Goal: Information Seeking & Learning: Learn about a topic

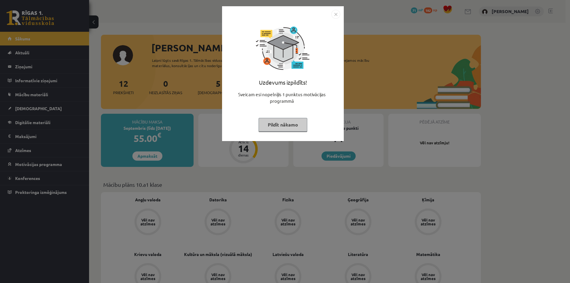
click at [279, 121] on button "Pildīt nākamo" at bounding box center [283, 125] width 49 height 14
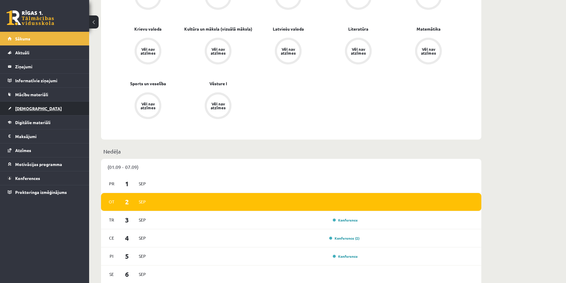
scroll to position [208, 0]
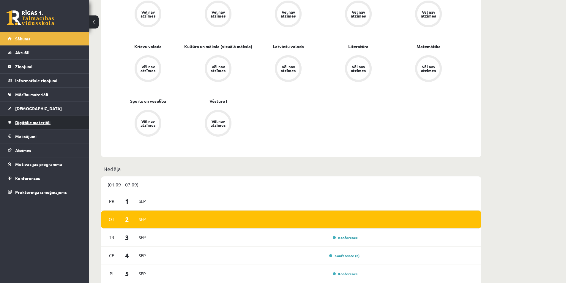
click at [52, 120] on link "Digitālie materiāli" at bounding box center [45, 122] width 74 height 14
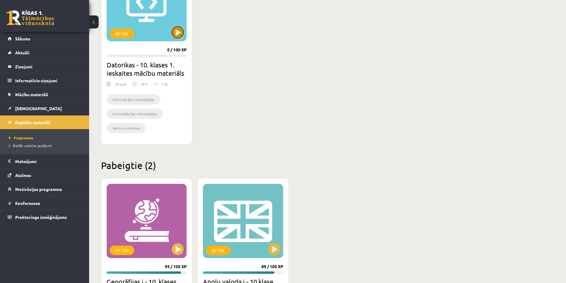
click at [181, 30] on button at bounding box center [178, 32] width 12 height 12
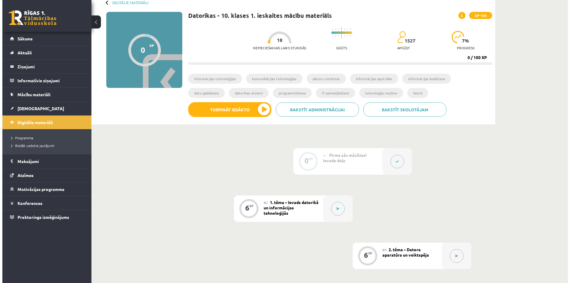
scroll to position [89, 0]
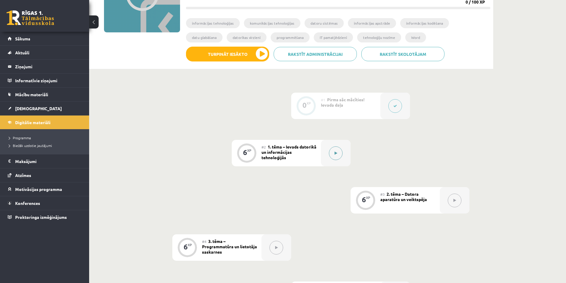
click at [335, 155] on icon at bounding box center [335, 153] width 3 height 4
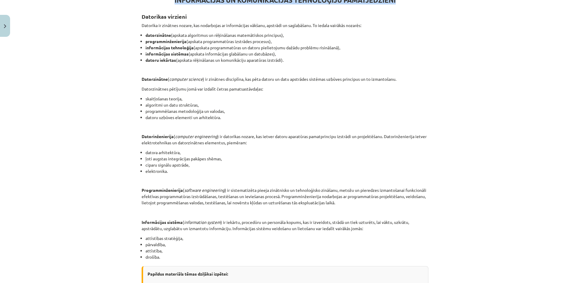
scroll to position [225, 0]
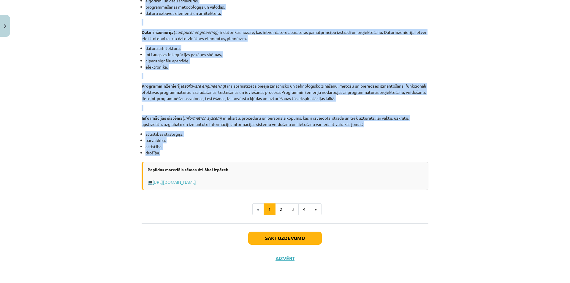
drag, startPoint x: 135, startPoint y: 62, endPoint x: 283, endPoint y: 151, distance: 173.0
click at [283, 151] on div "Mācību tēma: Datorikas - 10. klases 1. ieskaites mācību materiāls #2 1. tēma – …" at bounding box center [285, 141] width 570 height 283
copy div "Loremipsu dolorsit Ametcons ad elitsedd eiusmo, tem incididunt ut laboreetdolo …"
click at [279, 206] on button "2" at bounding box center [281, 209] width 12 height 12
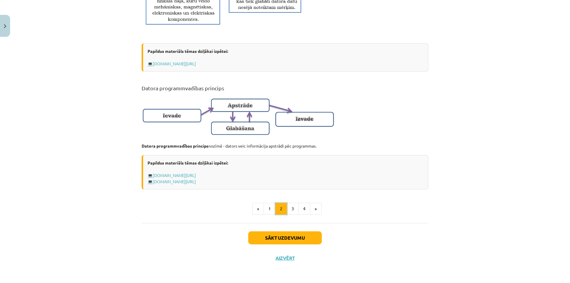
scroll to position [331, 0]
click at [291, 208] on button "3" at bounding box center [293, 209] width 12 height 12
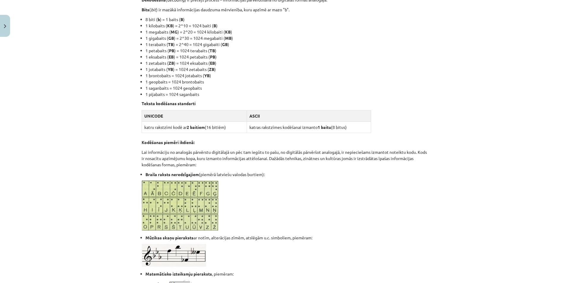
scroll to position [317, 0]
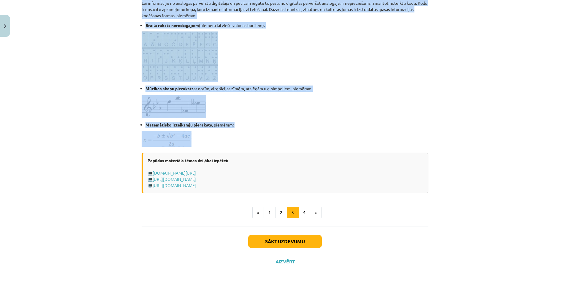
drag, startPoint x: 135, startPoint y: 98, endPoint x: 266, endPoint y: 143, distance: 138.2
click at [266, 143] on div "Mācību tēma: Datorikas - 10. klases 1. ieskaites mācību materiāls #2 1. tēma – …" at bounding box center [285, 141] width 570 height 283
copy div "Loremipsumdo sitametc, adipiscingel seddoeiu temporincid Utla ( etdo ) - magnaa…"
click at [299, 212] on button "4" at bounding box center [304, 213] width 12 height 12
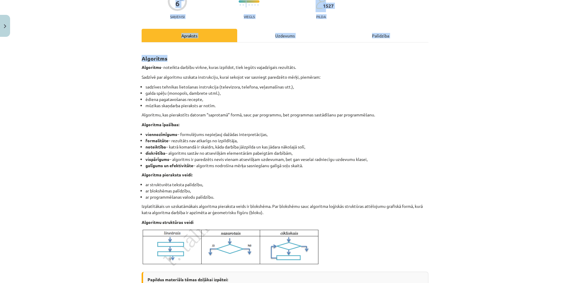
scroll to position [120, 0]
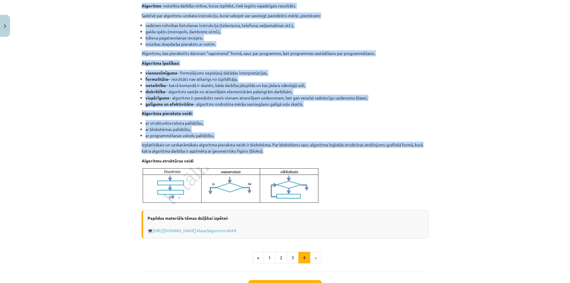
drag, startPoint x: 135, startPoint y: 126, endPoint x: 268, endPoint y: 152, distance: 135.7
click at [268, 152] on div "Mācību tēma: Datorikas - 10. klases 1. ieskaites mācību materiāls #2 1. tēma – …" at bounding box center [285, 141] width 570 height 283
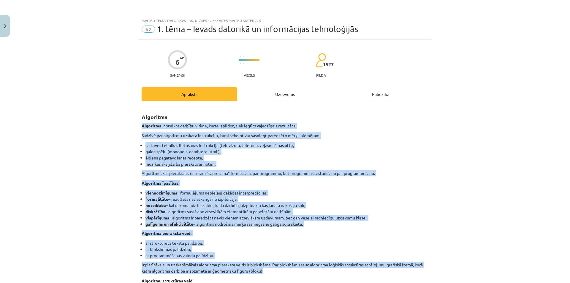
scroll to position [169, 0]
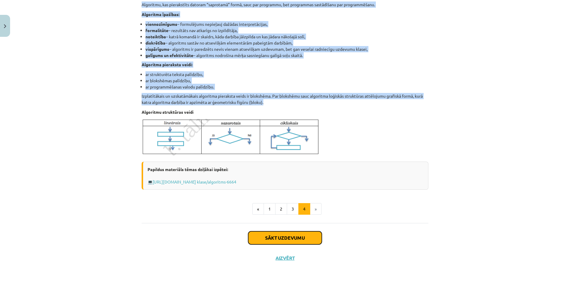
click at [278, 235] on button "Sākt uzdevumu" at bounding box center [285, 237] width 74 height 13
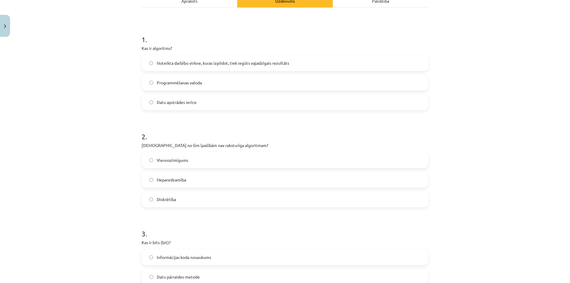
scroll to position [104, 0]
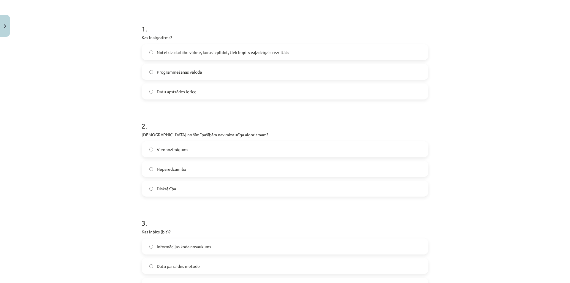
click at [185, 171] on label "Neparedzamība" at bounding box center [285, 169] width 286 height 15
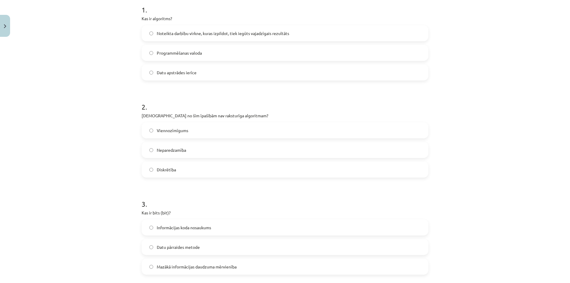
scroll to position [134, 0]
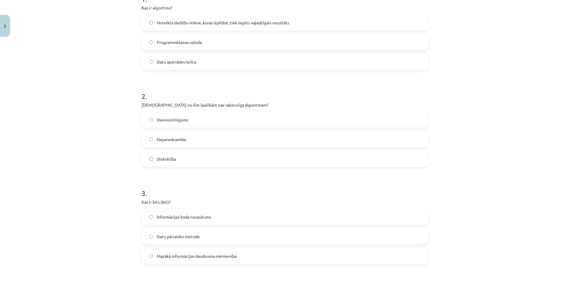
click at [183, 216] on span "Informācijas koda nosaukums" at bounding box center [184, 217] width 54 height 6
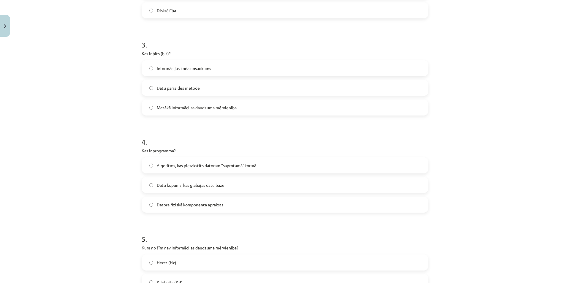
scroll to position [312, 0]
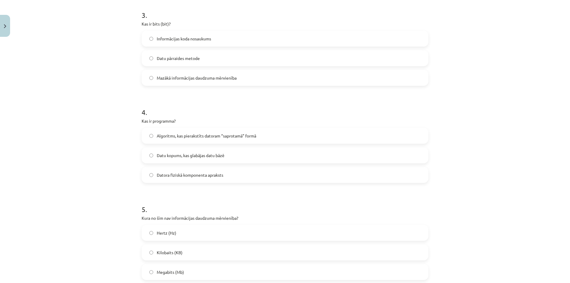
click at [151, 76] on label "Mazākā informācijas daudzuma mērvienība" at bounding box center [285, 77] width 286 height 15
click at [147, 138] on label "Algoritms, kas pierakstīts datoram “saprotamā” formā" at bounding box center [285, 135] width 286 height 15
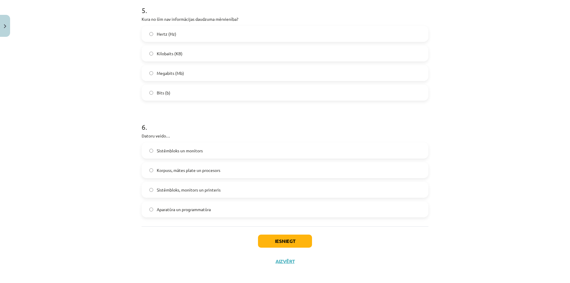
scroll to position [514, 0]
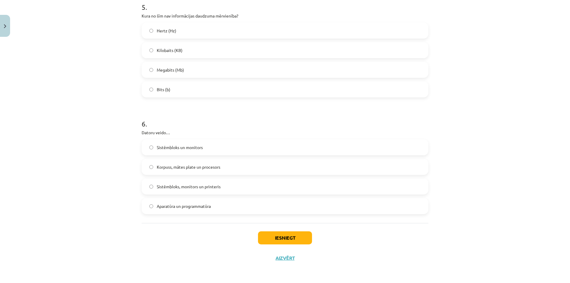
click at [166, 187] on span "Sistēmbloks, monitors un printeris" at bounding box center [189, 186] width 64 height 6
click at [173, 165] on span "Korpuss, mātes plate un procesors" at bounding box center [189, 167] width 64 height 6
click at [185, 206] on span "Aparatūra un programmatūra" at bounding box center [184, 206] width 54 height 6
click at [287, 237] on button "Iesniegt" at bounding box center [285, 237] width 54 height 13
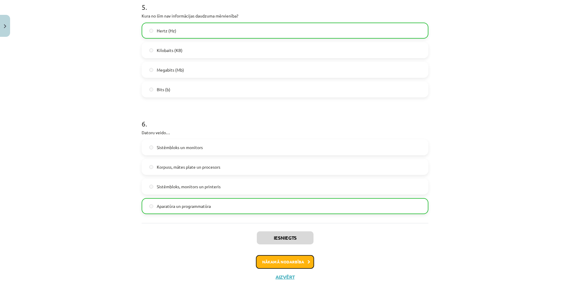
click at [292, 262] on button "Nākamā nodarbība" at bounding box center [285, 262] width 58 height 14
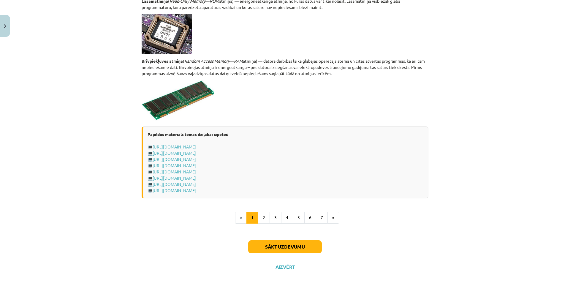
scroll to position [989, 0]
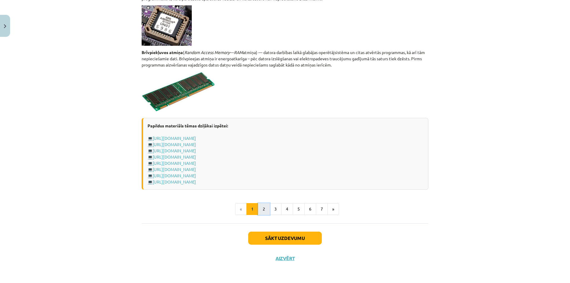
click at [261, 208] on button "2" at bounding box center [264, 209] width 12 height 12
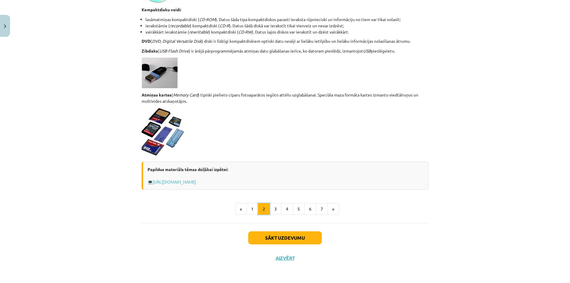
scroll to position [455, 0]
click at [272, 209] on button "3" at bounding box center [276, 209] width 12 height 12
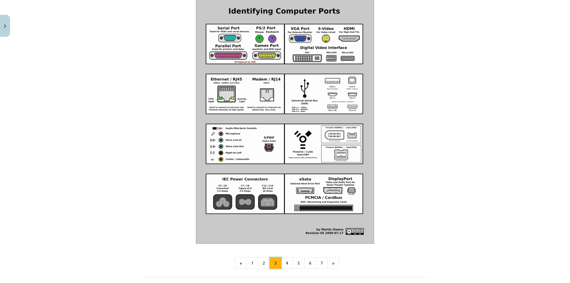
scroll to position [631, 0]
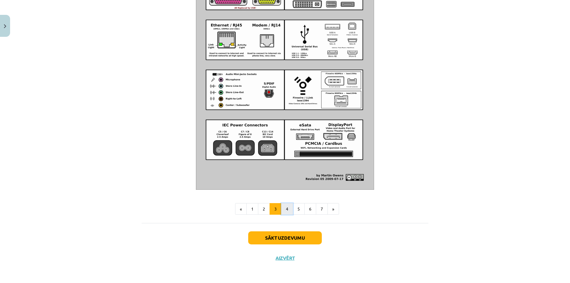
click at [288, 205] on button "4" at bounding box center [287, 209] width 12 height 12
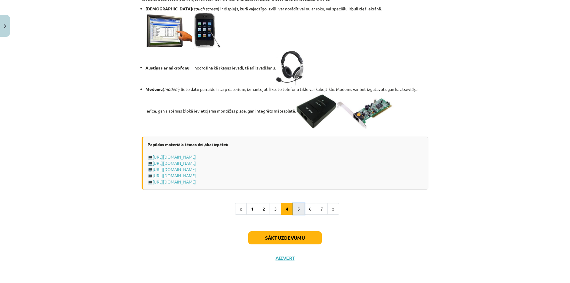
click at [296, 211] on button "5" at bounding box center [299, 209] width 12 height 12
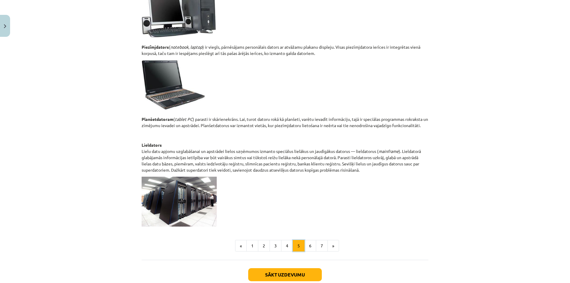
scroll to position [251, 0]
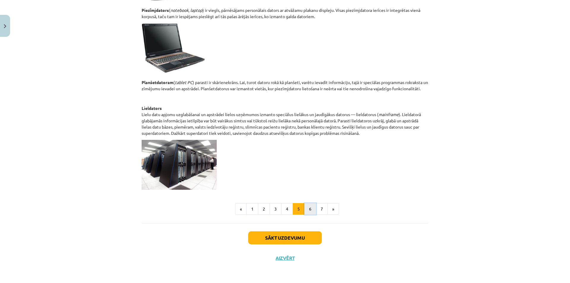
click at [304, 207] on button "6" at bounding box center [310, 209] width 12 height 12
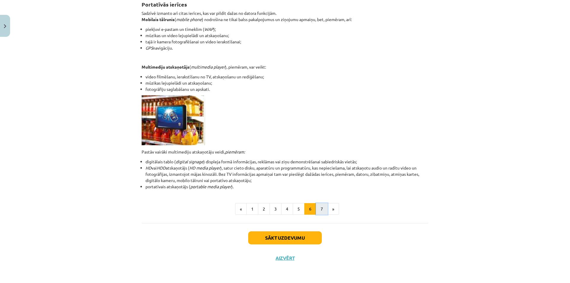
click at [321, 206] on button "7" at bounding box center [322, 209] width 12 height 12
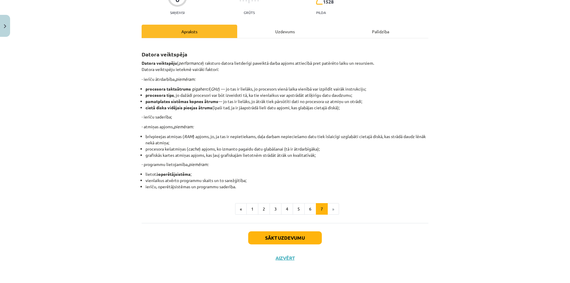
click at [328, 206] on li "»" at bounding box center [333, 209] width 11 height 12
click at [295, 238] on button "Sākt uzdevumu" at bounding box center [285, 237] width 74 height 13
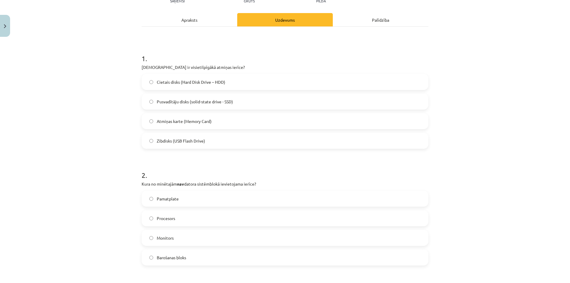
scroll to position [104, 0]
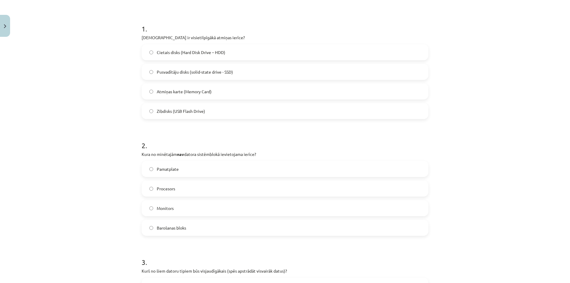
click at [209, 53] on span "Cietais disks (Hard Disk Drive – HDD)" at bounding box center [191, 52] width 69 height 6
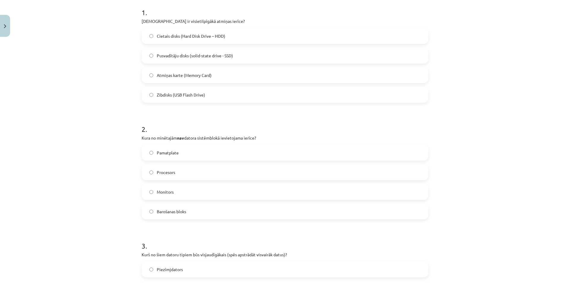
scroll to position [134, 0]
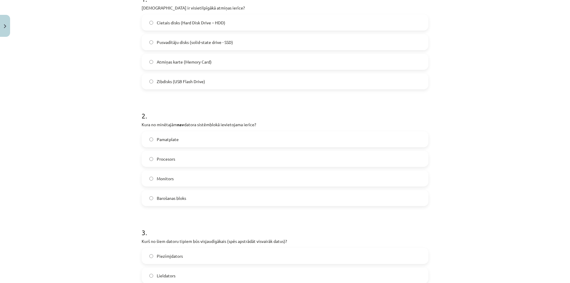
click at [190, 179] on label "Monitors" at bounding box center [285, 178] width 286 height 15
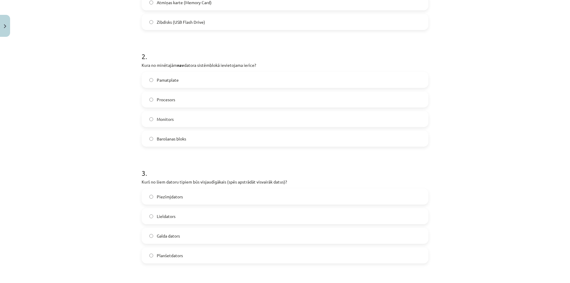
scroll to position [252, 0]
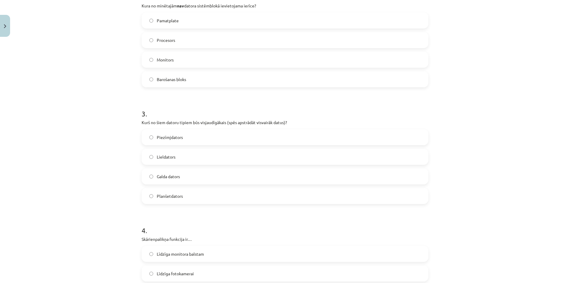
click at [192, 177] on label "Galda dators" at bounding box center [285, 176] width 286 height 15
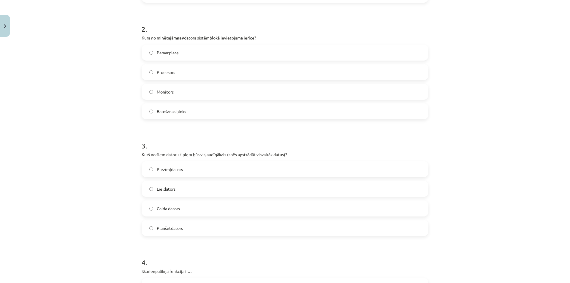
scroll to position [223, 0]
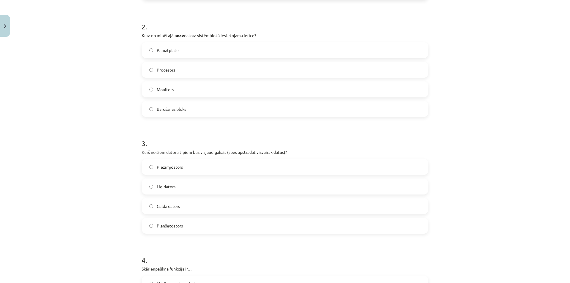
click at [173, 187] on span "Lieldators" at bounding box center [166, 186] width 19 height 6
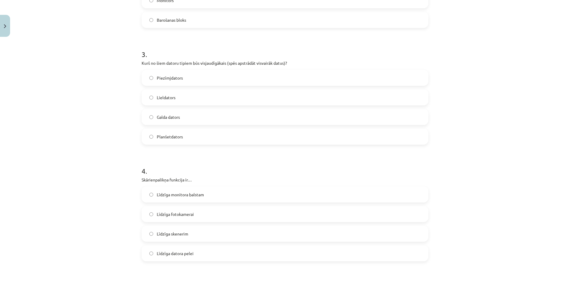
scroll to position [341, 0]
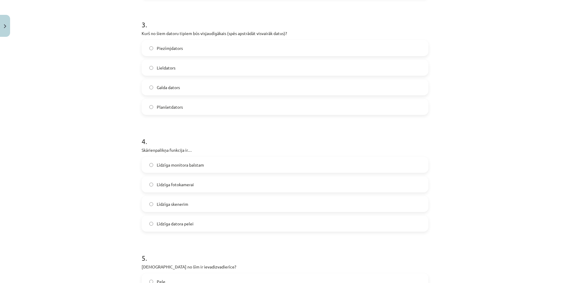
click at [192, 226] on label "Līdzīga datora pelei" at bounding box center [285, 223] width 286 height 15
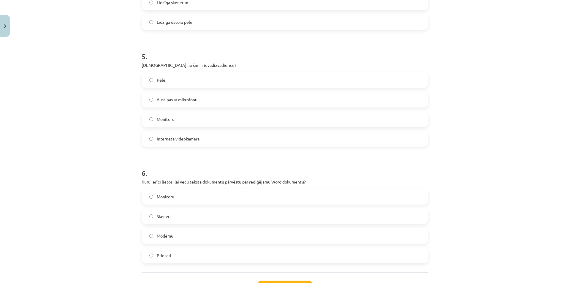
scroll to position [579, 0]
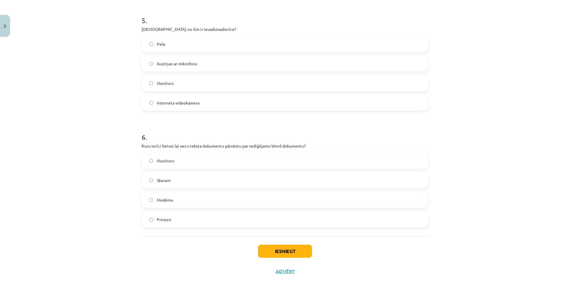
click at [179, 182] on label "Skeneri" at bounding box center [285, 180] width 286 height 15
click at [177, 47] on label "Pele" at bounding box center [285, 44] width 286 height 15
click at [287, 250] on button "Iesniegt" at bounding box center [285, 251] width 54 height 13
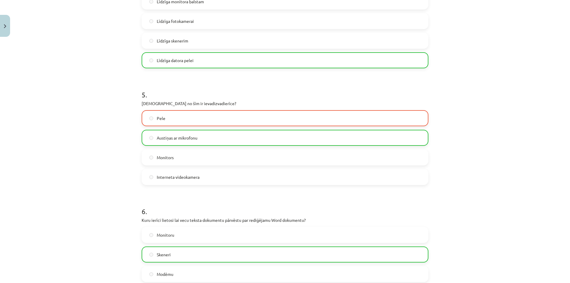
scroll to position [611, 0]
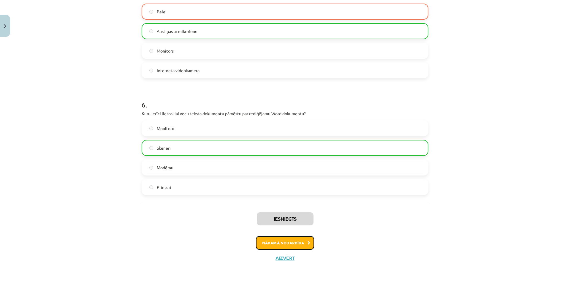
click at [291, 245] on button "Nākamā nodarbība" at bounding box center [285, 243] width 58 height 14
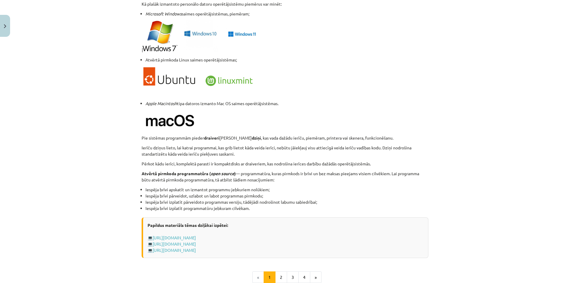
scroll to position [558, 0]
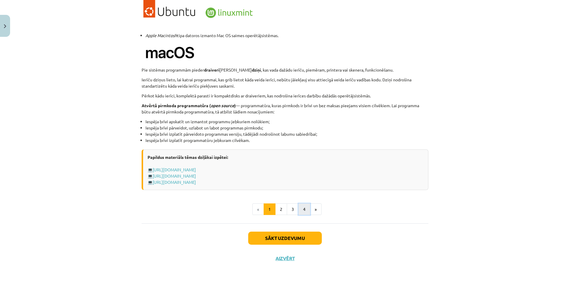
click at [302, 212] on button "4" at bounding box center [304, 209] width 12 height 12
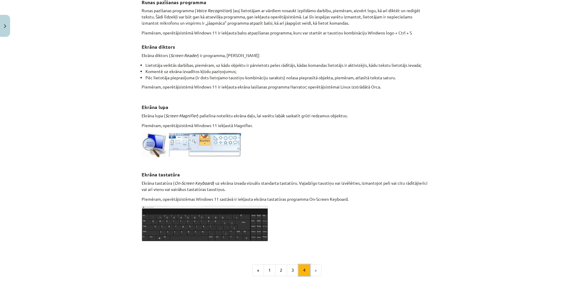
scroll to position [254, 0]
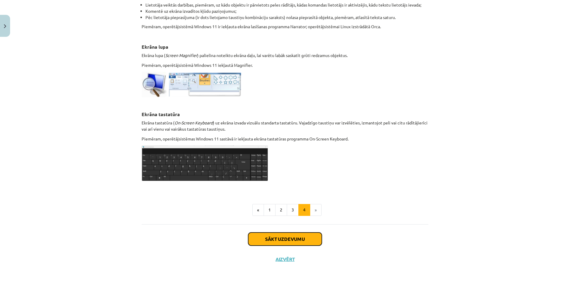
click at [292, 238] on button "Sākt uzdevumu" at bounding box center [285, 238] width 74 height 13
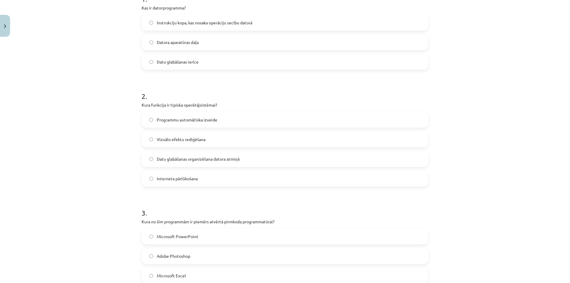
scroll to position [104, 0]
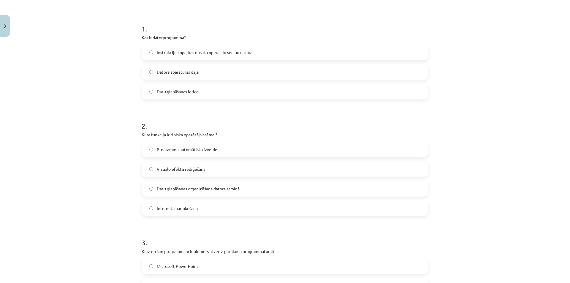
click at [178, 188] on span "Datu glabāšanas organizēšana datora atmiņā" at bounding box center [198, 189] width 83 height 6
click at [228, 49] on label "Instrukciju kopa, kas nosaka operāciju secību datorā" at bounding box center [285, 52] width 286 height 15
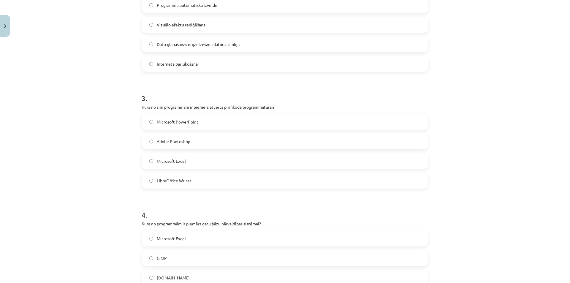
scroll to position [252, 0]
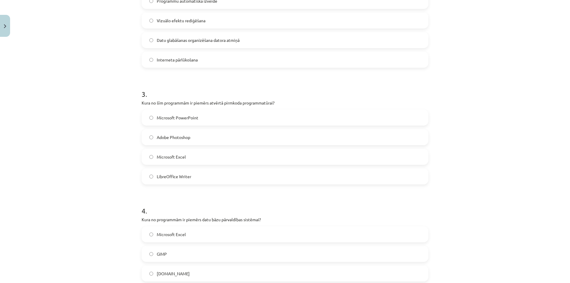
click at [205, 178] on label "LibreOffice Writer" at bounding box center [285, 176] width 286 height 15
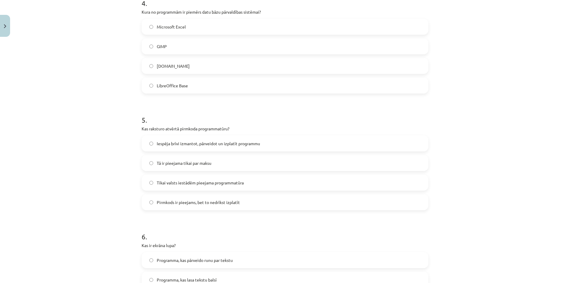
scroll to position [460, 0]
click at [179, 88] on span "LibreOffice Base" at bounding box center [172, 85] width 31 height 6
click at [201, 142] on span "Iespēja brīvi izmantot, pārveidot un izplatīt programmu" at bounding box center [208, 143] width 103 height 6
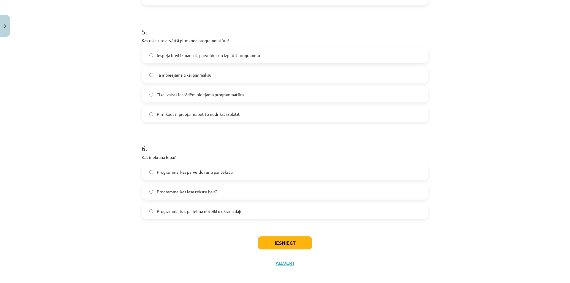
scroll to position [549, 0]
click at [248, 209] on label "Programma, kas palielina noteiktu ekrāna daļu" at bounding box center [285, 209] width 286 height 15
click at [284, 244] on button "Iesniegt" at bounding box center [285, 241] width 54 height 13
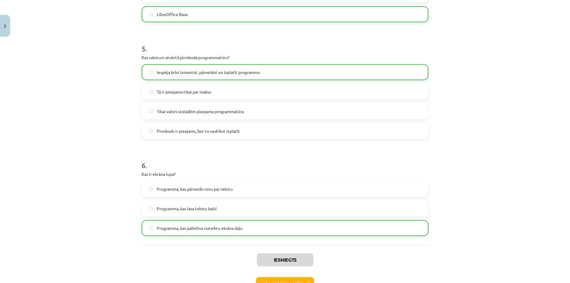
scroll to position [572, 0]
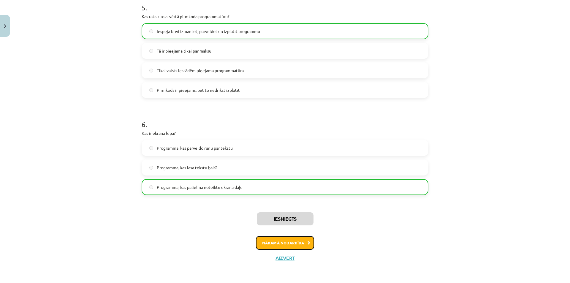
click at [289, 243] on button "Nākamā nodarbība" at bounding box center [285, 243] width 58 height 14
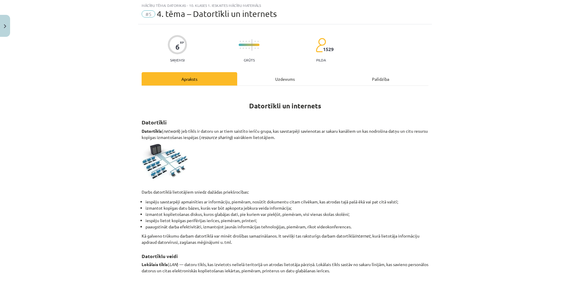
scroll to position [15, 0]
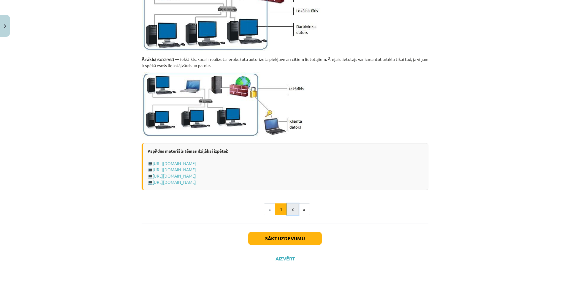
click at [290, 206] on button "2" at bounding box center [293, 209] width 12 height 12
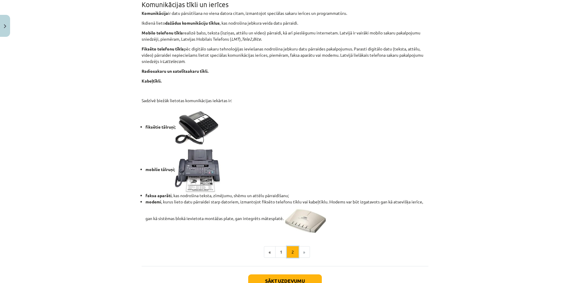
scroll to position [417, 0]
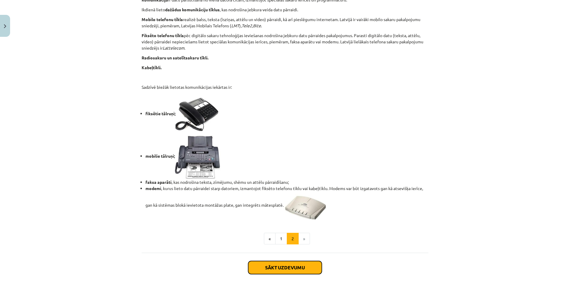
click at [288, 266] on button "Sākt uzdevumu" at bounding box center [285, 267] width 74 height 13
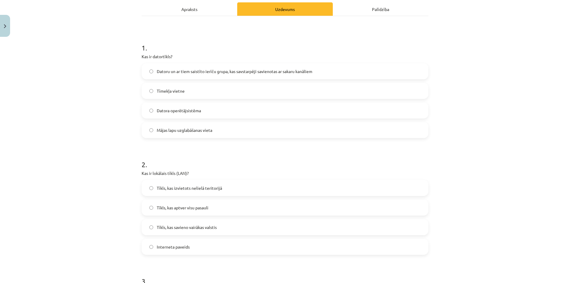
scroll to position [104, 0]
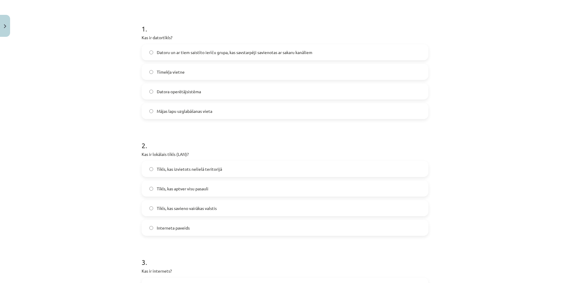
click at [199, 51] on span "Datoru un ar tiem saistīto ierīču grupa, kas savstarpēji savienotas ar sakaru k…" at bounding box center [235, 52] width 156 height 6
click at [202, 170] on span "Tīkls, kas izvietots nelielā teritorijā" at bounding box center [189, 169] width 65 height 6
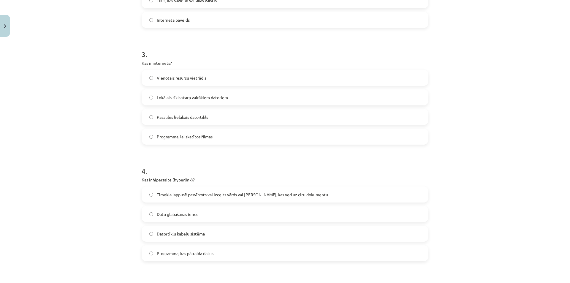
scroll to position [341, 0]
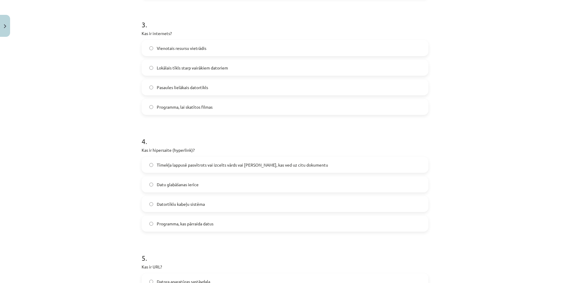
click at [176, 89] on span "Pasaules lielākais datortīkls" at bounding box center [182, 87] width 51 height 6
click at [194, 164] on span "Tīmekļa lappusē pasvītrots vai izcelts vārds vai [PERSON_NAME], kas ved uz citu…" at bounding box center [242, 165] width 171 height 6
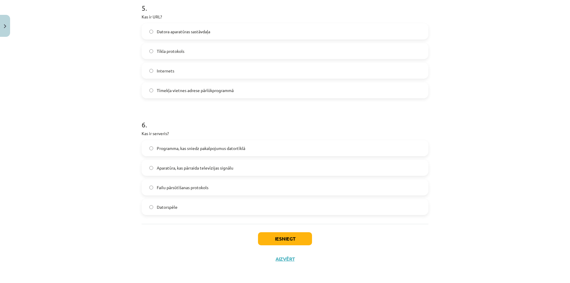
scroll to position [592, 0]
click at [181, 87] on span "Tīmekļa vietnes adrese pārlūkprogrammā" at bounding box center [195, 89] width 77 height 6
click at [288, 240] on button "Iesniegt" at bounding box center [285, 237] width 54 height 13
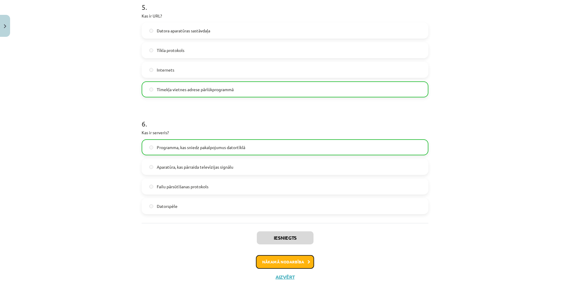
click at [289, 262] on button "Nākamā nodarbība" at bounding box center [285, 262] width 58 height 14
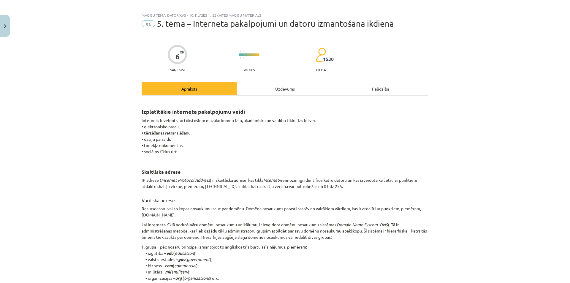
scroll to position [0, 0]
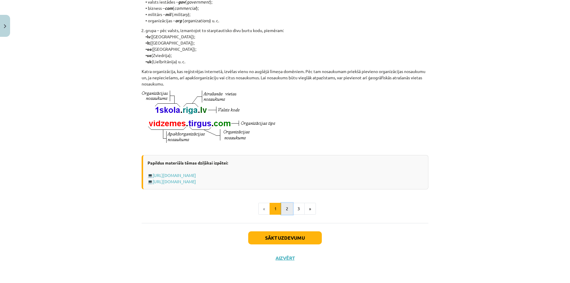
click at [281, 208] on button "2" at bounding box center [287, 209] width 12 height 12
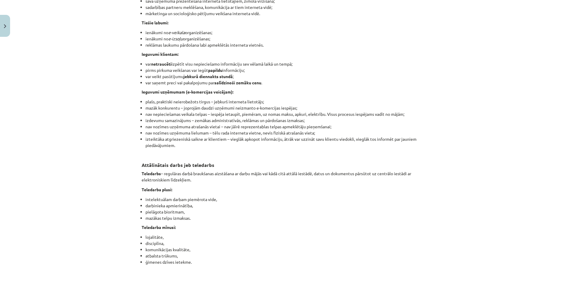
scroll to position [898, 0]
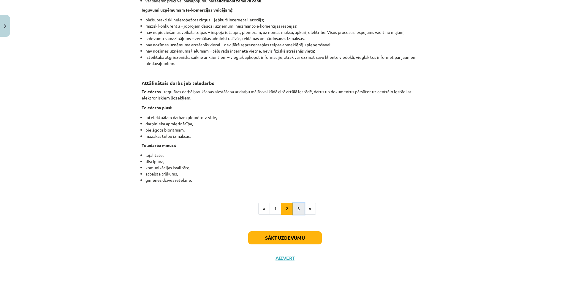
click at [297, 208] on button "3" at bounding box center [299, 209] width 12 height 12
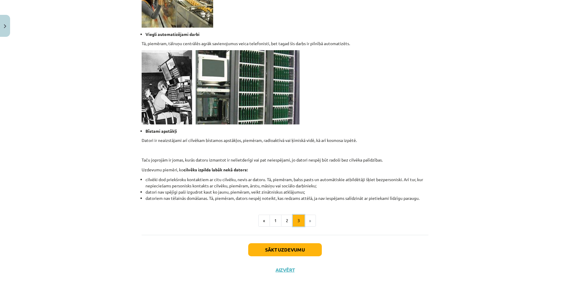
scroll to position [512, 0]
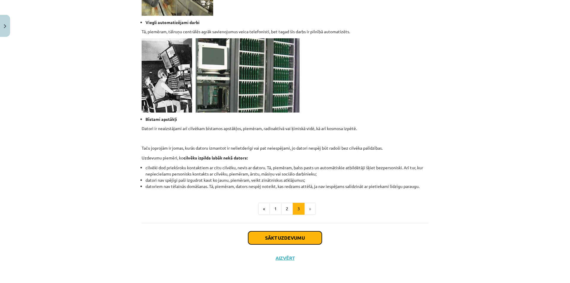
click at [278, 237] on button "Sākt uzdevumu" at bounding box center [285, 237] width 74 height 13
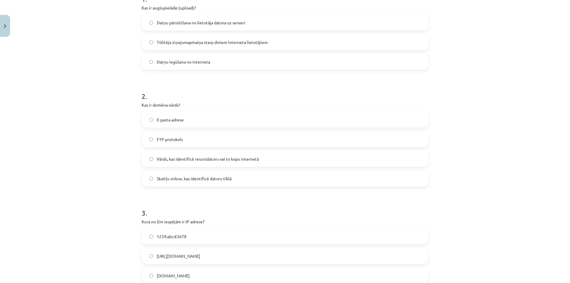
scroll to position [104, 0]
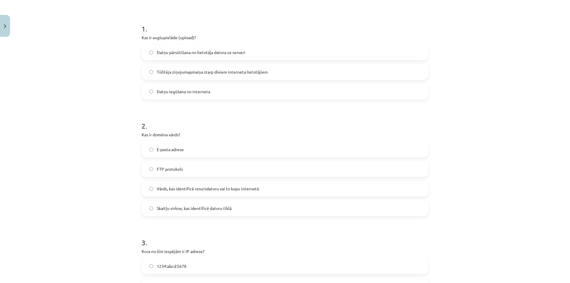
click at [199, 191] on span "Vārds, kas identificē resursdatoru vai to kopu internetā" at bounding box center [208, 189] width 102 height 6
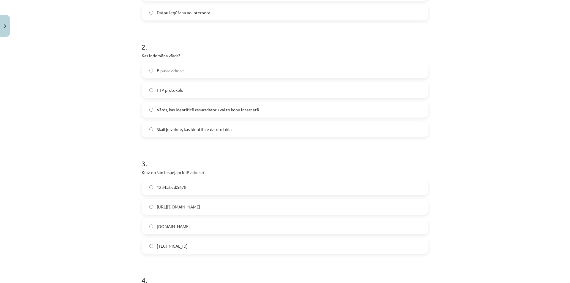
scroll to position [193, 0]
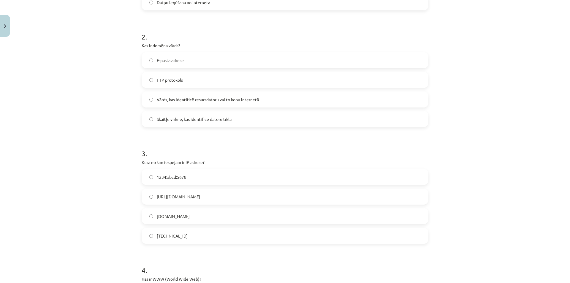
click at [181, 175] on span "1234:abcd:5678" at bounding box center [172, 177] width 30 height 6
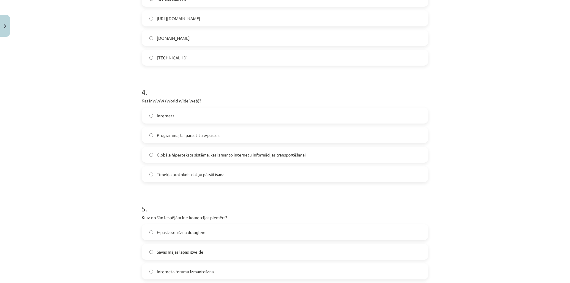
scroll to position [401, 0]
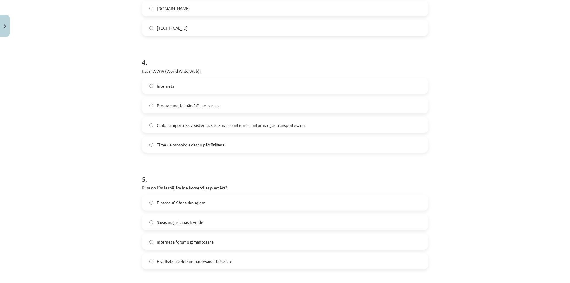
click at [170, 89] on label "Internets" at bounding box center [285, 85] width 286 height 15
click at [174, 126] on span "Globāla hiperteksta sistēma, kas izmanto internetu informācijas transportēšanai" at bounding box center [231, 125] width 149 height 6
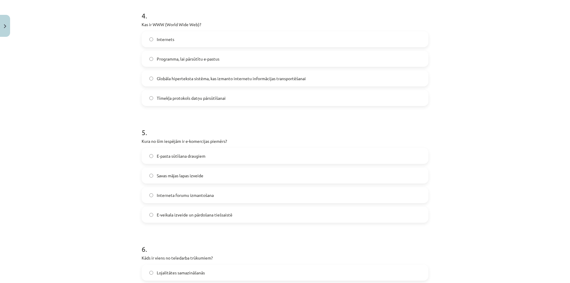
scroll to position [490, 0]
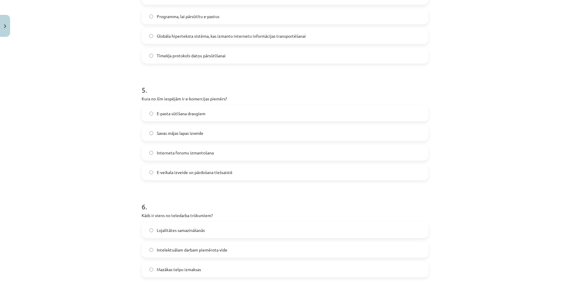
click at [183, 172] on span "E-veikala izveide un pārdošana tiešsaistē" at bounding box center [195, 172] width 76 height 6
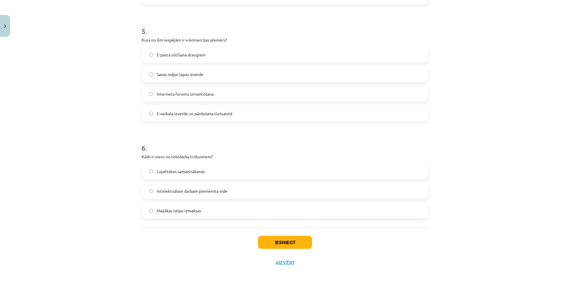
scroll to position [549, 0]
click at [159, 170] on span "Lojalitātes samazināšanās" at bounding box center [181, 171] width 48 height 6
click at [282, 239] on button "Iesniegt" at bounding box center [285, 241] width 54 height 13
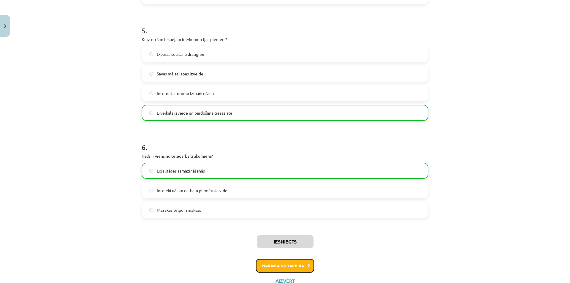
click at [284, 265] on button "Nākamā nodarbība" at bounding box center [285, 266] width 58 height 14
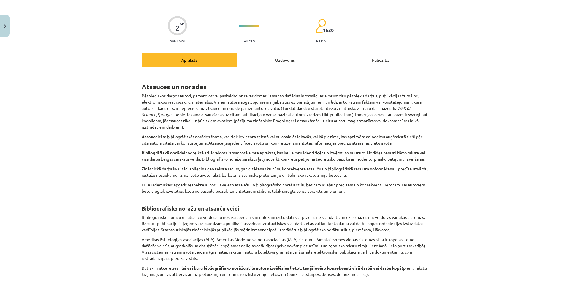
scroll to position [15, 0]
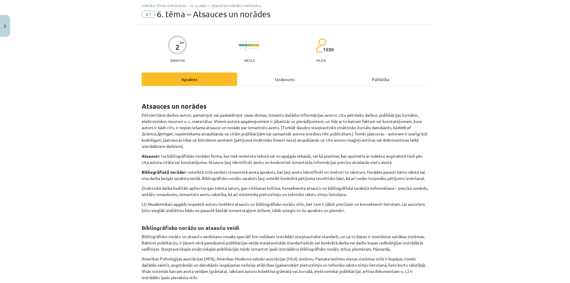
click at [290, 80] on div "Uzdevums" at bounding box center [285, 78] width 96 height 13
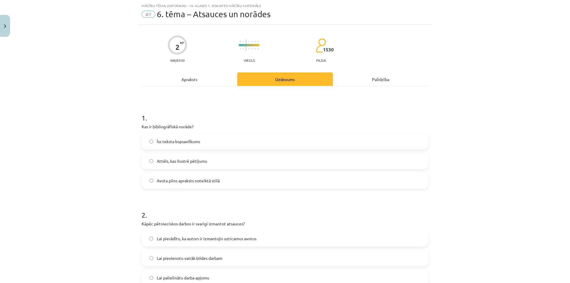
click at [184, 77] on div "Apraksts" at bounding box center [190, 78] width 96 height 13
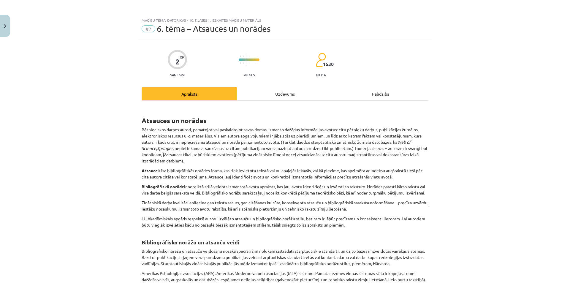
scroll to position [0, 0]
click at [143, 30] on span "#7" at bounding box center [149, 29] width 14 height 7
click at [291, 92] on div "Uzdevums" at bounding box center [285, 93] width 96 height 13
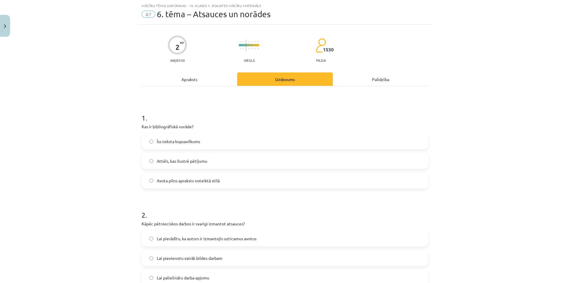
click at [386, 78] on div "Palīdzība" at bounding box center [381, 78] width 96 height 13
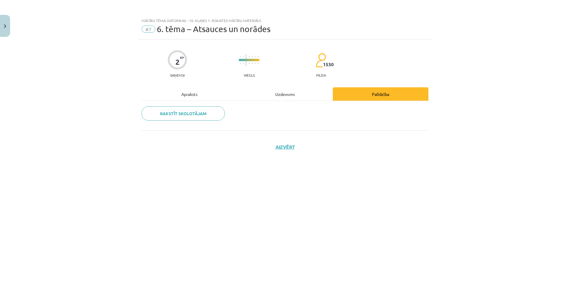
scroll to position [0, 0]
click at [291, 92] on div "Uzdevums" at bounding box center [285, 93] width 96 height 13
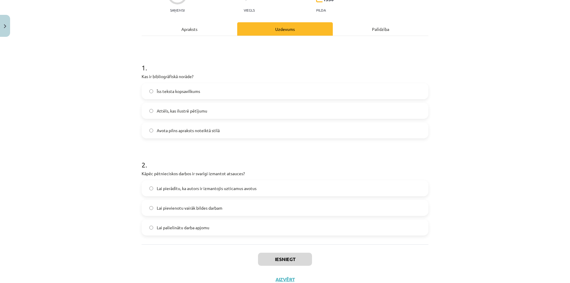
scroll to position [86, 0]
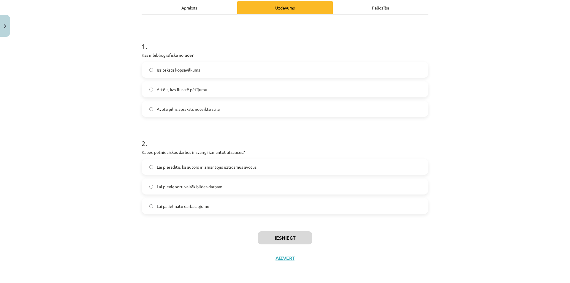
click at [199, 8] on div "Apraksts" at bounding box center [190, 7] width 96 height 13
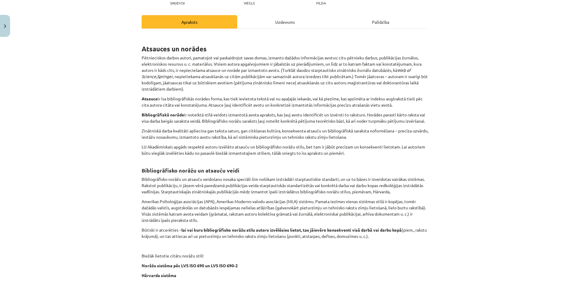
scroll to position [83, 0]
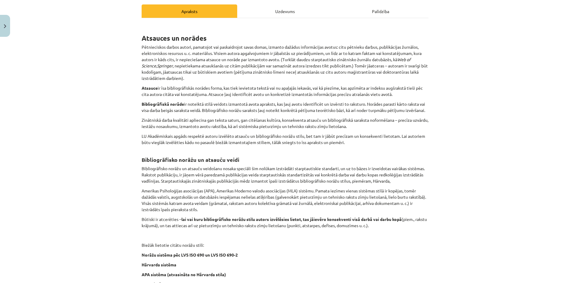
click at [281, 11] on div "Uzdevums" at bounding box center [285, 10] width 96 height 13
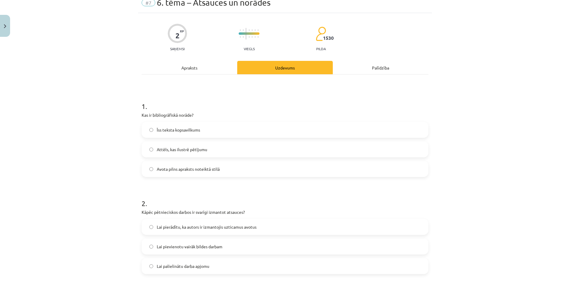
scroll to position [15, 0]
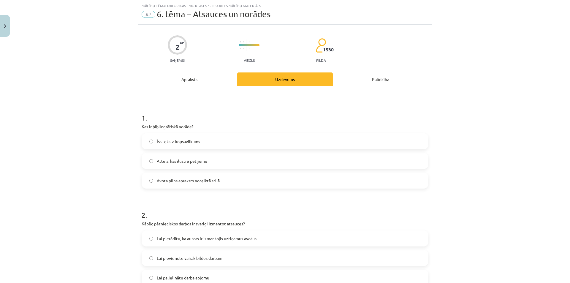
click at [186, 81] on div "Apraksts" at bounding box center [190, 78] width 96 height 13
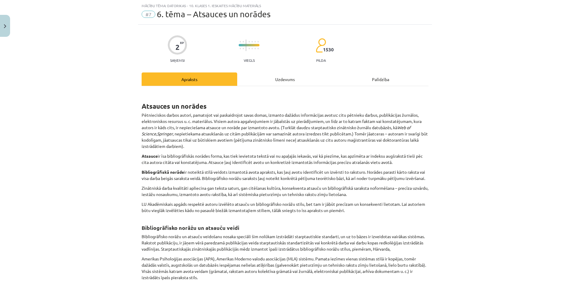
click at [290, 76] on div "Uzdevums" at bounding box center [285, 78] width 96 height 13
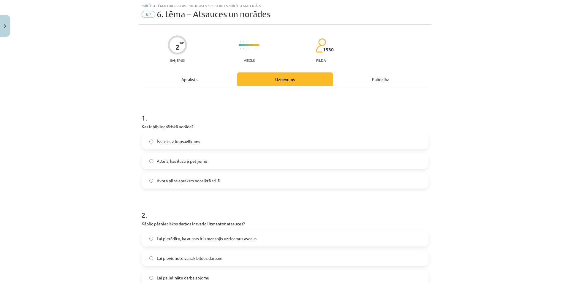
click at [189, 182] on span "Avota pilns apraksts noteiktā stilā" at bounding box center [188, 181] width 63 height 6
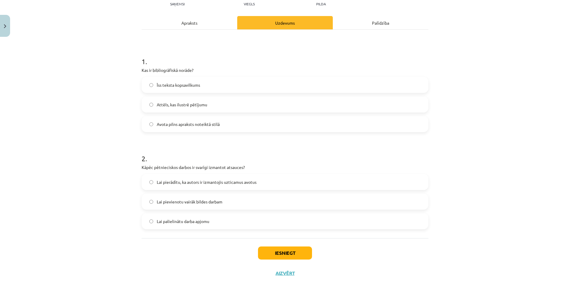
scroll to position [86, 0]
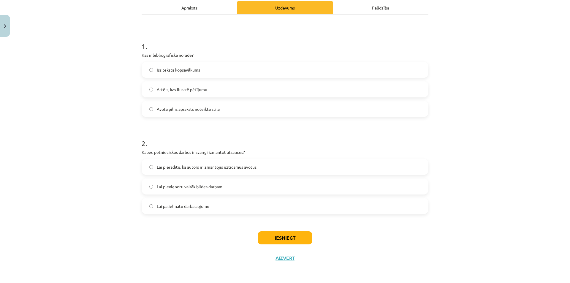
click at [219, 170] on span "Lai pierādītu, ka autors ir izmantojis uzticamus avotus" at bounding box center [207, 167] width 100 height 6
click at [285, 239] on button "Iesniegt" at bounding box center [285, 237] width 54 height 13
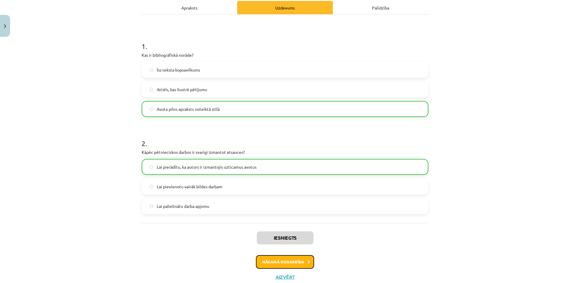
click at [272, 262] on button "Nākamā nodarbība" at bounding box center [285, 262] width 58 height 14
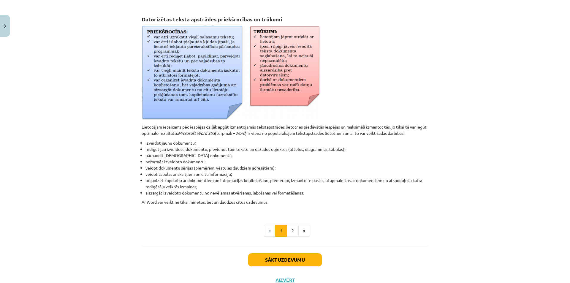
scroll to position [211, 0]
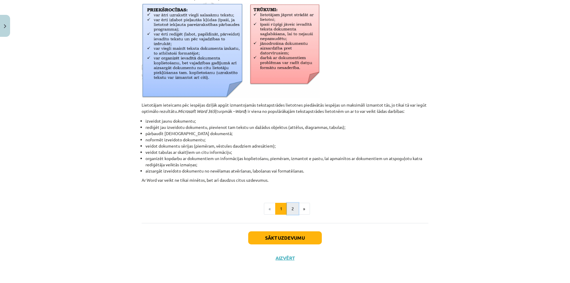
click at [290, 208] on button "2" at bounding box center [293, 209] width 12 height 12
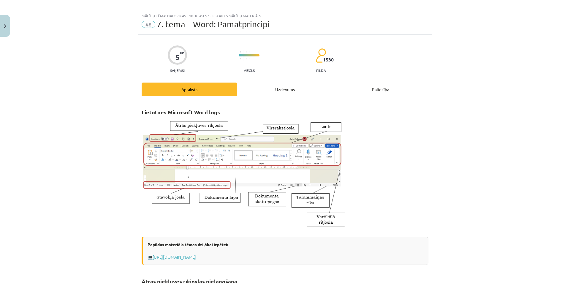
scroll to position [0, 0]
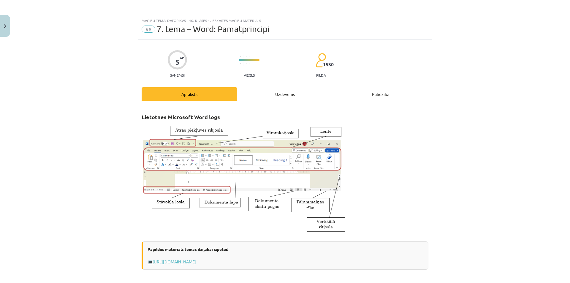
click at [282, 92] on div "Uzdevums" at bounding box center [285, 93] width 96 height 13
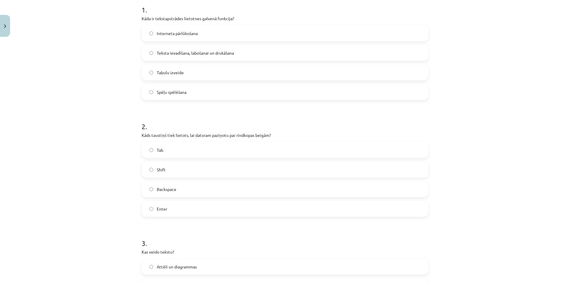
scroll to position [134, 0]
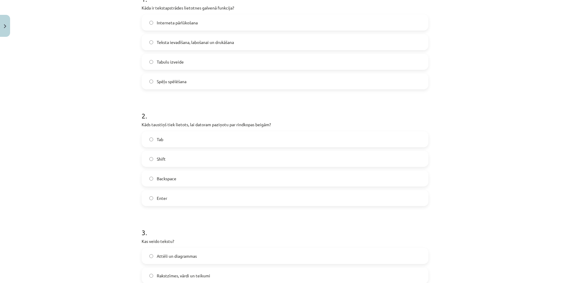
click at [217, 47] on label "Teksta ievadīšana, labošanai un drukāšana" at bounding box center [285, 42] width 286 height 15
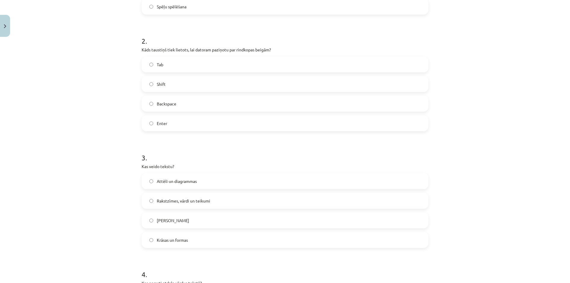
scroll to position [223, 0]
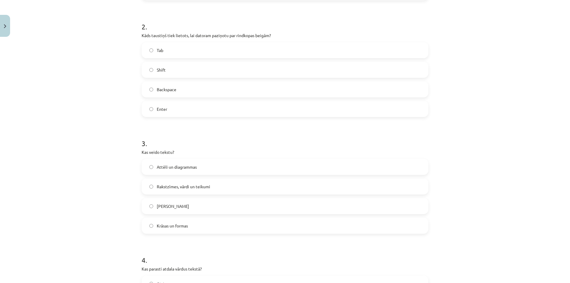
click at [178, 110] on label "Enter" at bounding box center [285, 109] width 286 height 15
click at [217, 189] on label "Rakstzīmes, vārdi un teikumi" at bounding box center [285, 186] width 286 height 15
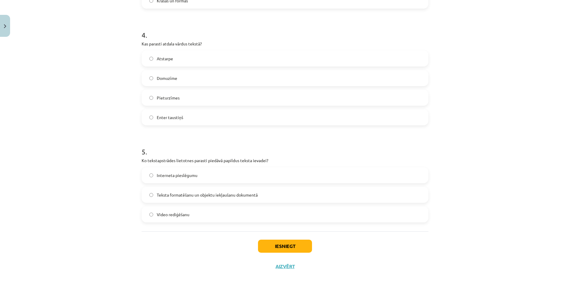
scroll to position [456, 0]
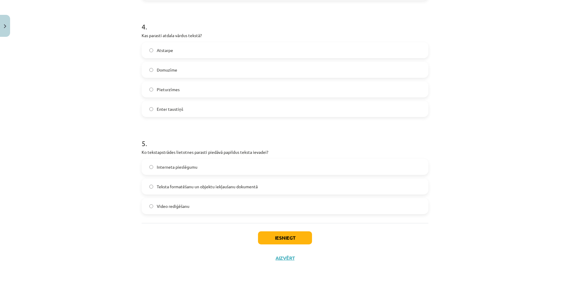
click at [189, 50] on label "Atstarpe" at bounding box center [285, 50] width 286 height 15
click at [215, 190] on label "Teksta formatēšanu un objektu iekļaušanu dokumentā" at bounding box center [285, 186] width 286 height 15
click at [288, 240] on button "Iesniegt" at bounding box center [285, 237] width 54 height 13
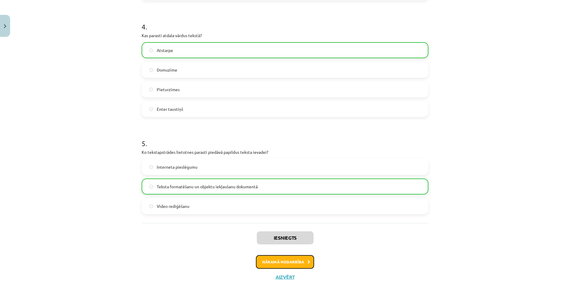
click at [289, 259] on button "Nākamā nodarbība" at bounding box center [285, 262] width 58 height 14
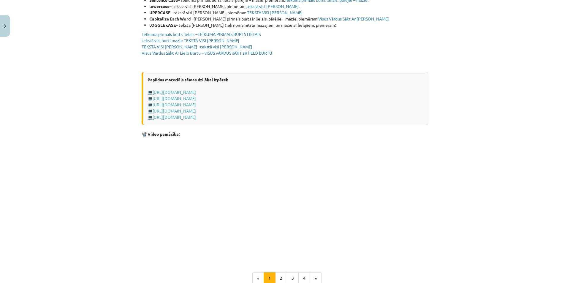
scroll to position [1123, 0]
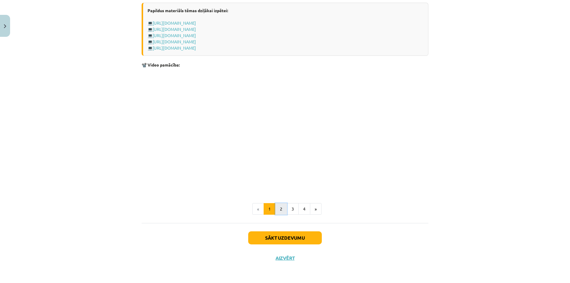
click at [281, 210] on button "2" at bounding box center [281, 209] width 12 height 12
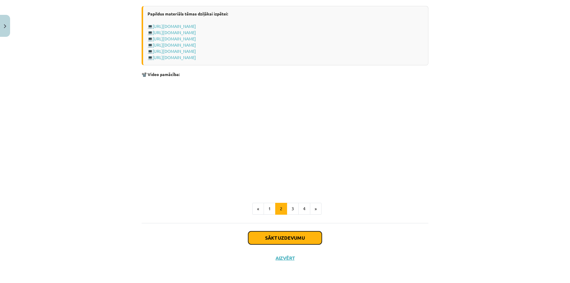
click at [293, 240] on button "Sākt uzdevumu" at bounding box center [285, 237] width 74 height 13
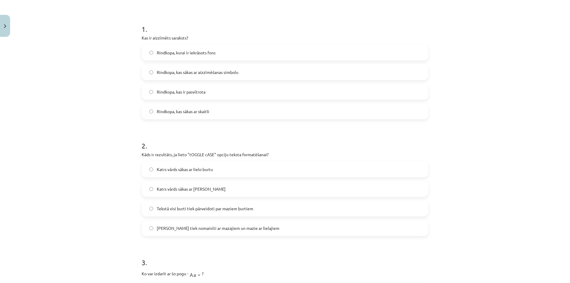
scroll to position [104, 0]
click at [216, 55] on label "Rindkopa, kurai ir iekrāsots fons" at bounding box center [285, 52] width 286 height 15
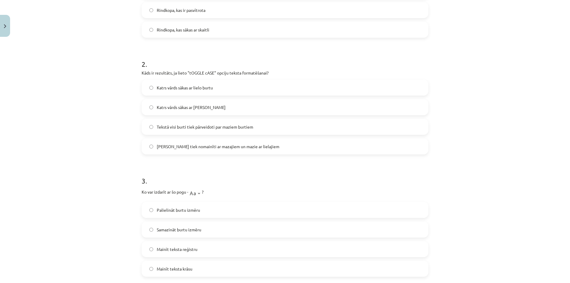
scroll to position [223, 0]
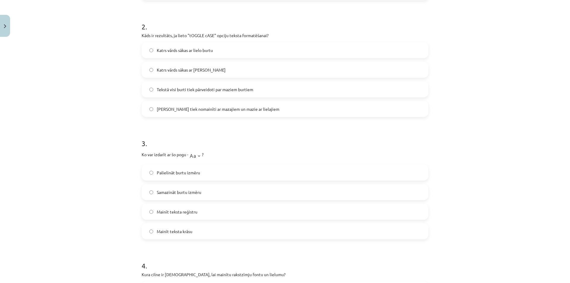
click at [200, 208] on label "Mainīt teksta reģistru" at bounding box center [285, 211] width 286 height 15
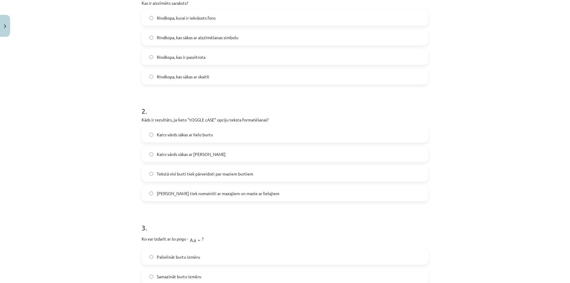
scroll to position [134, 0]
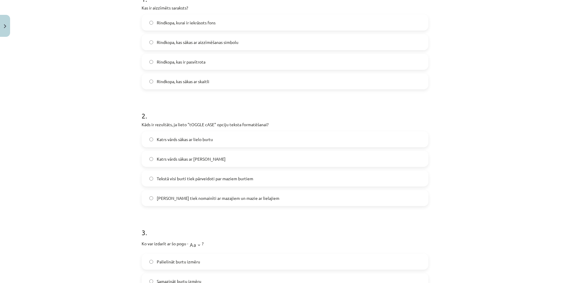
click at [205, 202] on label "[PERSON_NAME] tiek nomainīti ar mazajiem un mazie ar lielajiem" at bounding box center [285, 198] width 286 height 15
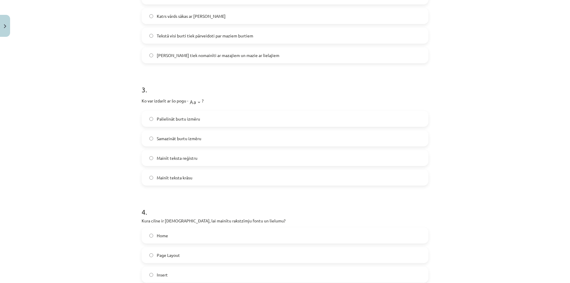
scroll to position [282, 0]
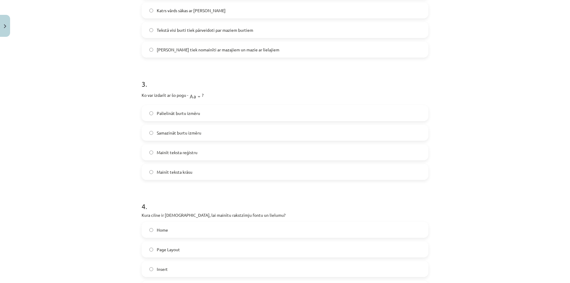
click at [202, 111] on label "Palielināt burtu izmēru" at bounding box center [285, 113] width 286 height 15
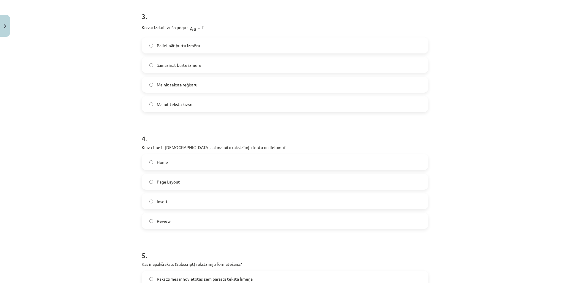
scroll to position [371, 0]
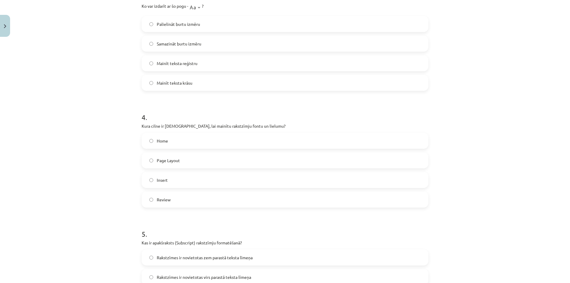
click at [159, 140] on span "Home" at bounding box center [162, 141] width 11 height 6
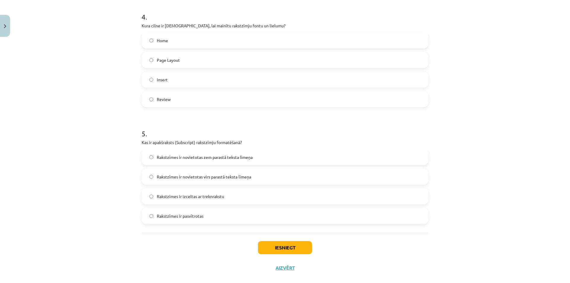
scroll to position [481, 0]
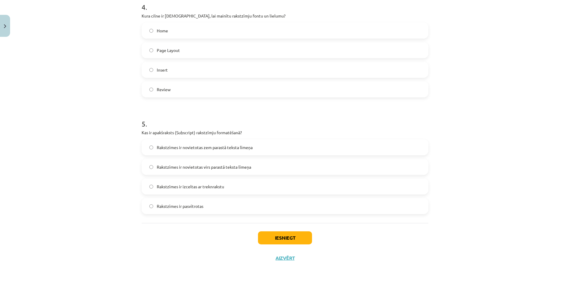
click at [228, 148] on span "Rakstzīmes ir novietotas zem parastā teksta līmeņa" at bounding box center [205, 147] width 96 height 6
click at [280, 235] on button "Iesniegt" at bounding box center [285, 237] width 54 height 13
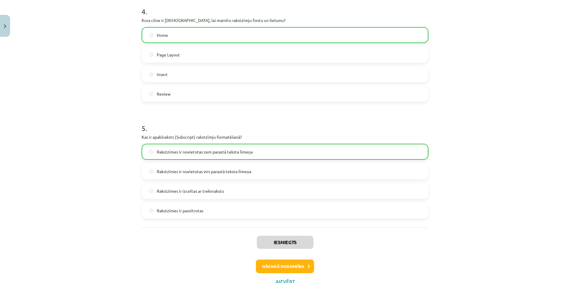
scroll to position [500, 0]
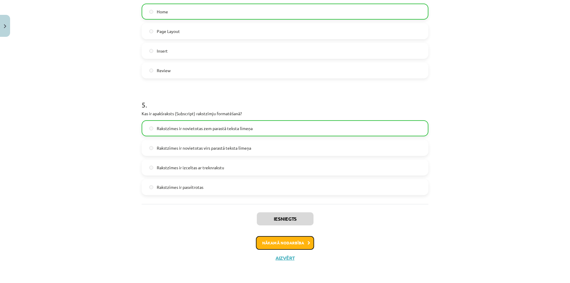
click at [287, 245] on button "Nākamā nodarbība" at bounding box center [285, 243] width 58 height 14
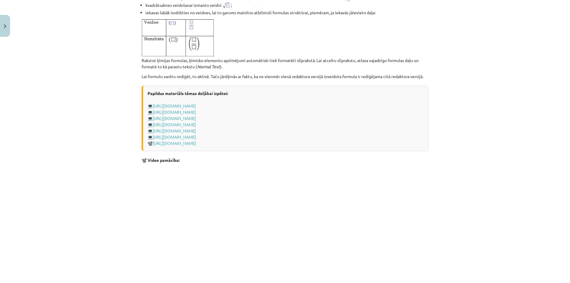
scroll to position [1185, 0]
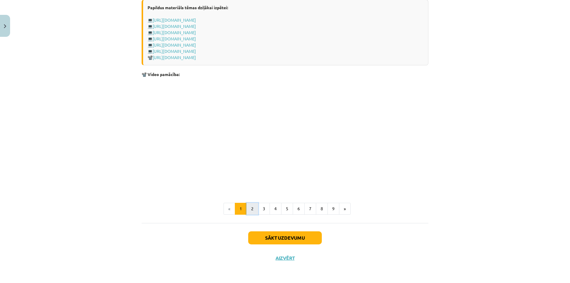
click at [249, 208] on button "2" at bounding box center [252, 209] width 12 height 12
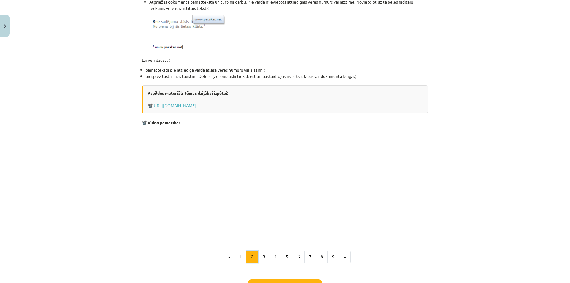
scroll to position [659, 0]
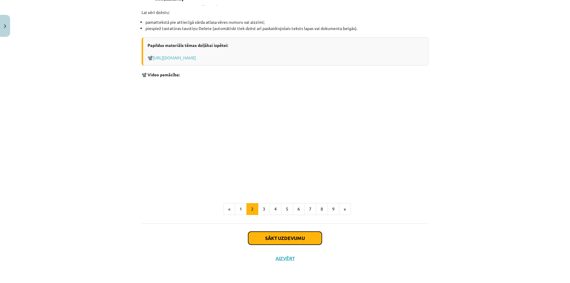
click at [278, 240] on button "Sākt uzdevumu" at bounding box center [285, 238] width 74 height 13
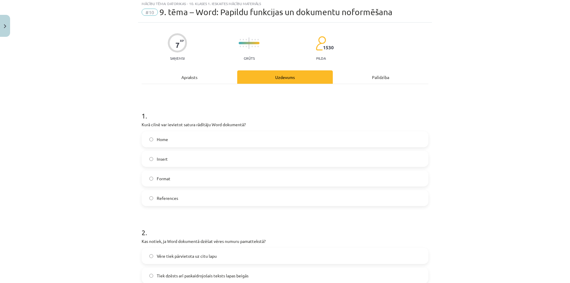
scroll to position [15, 0]
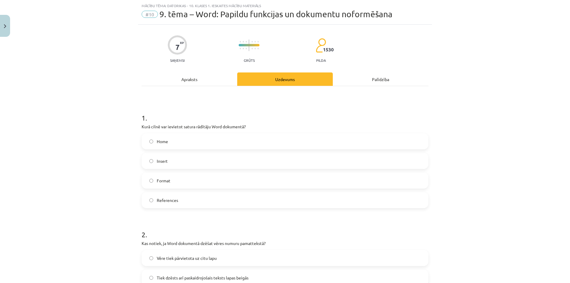
click at [171, 165] on label "Insert" at bounding box center [285, 160] width 286 height 15
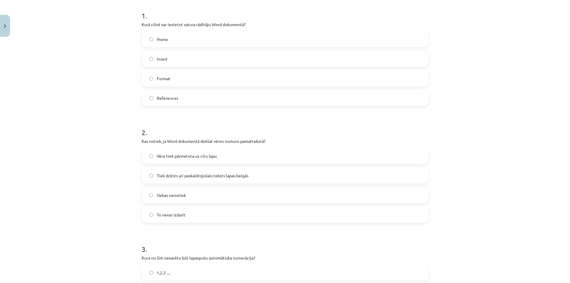
scroll to position [119, 0]
click at [157, 98] on span "References" at bounding box center [167, 96] width 21 height 6
click at [198, 198] on label "Nekas nenotiek" at bounding box center [285, 193] width 286 height 15
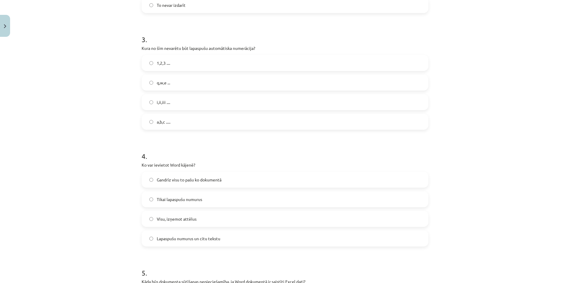
scroll to position [356, 0]
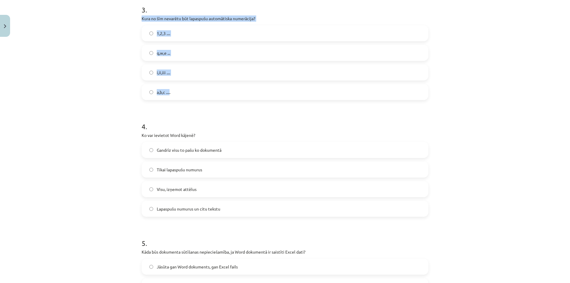
drag, startPoint x: 135, startPoint y: 19, endPoint x: 168, endPoint y: 99, distance: 86.4
click at [168, 99] on div "Mācību tēma: Datorikas - 10. klases 1. ieskaites mācību materiāls #10 9. tēma –…" at bounding box center [285, 141] width 570 height 283
copy div "Kura no šīm nevarētu būt lapaspušu automātiska numerācija? 1,2,3 .... q,w,e ...…"
click at [114, 108] on div "Mācību tēma: Datorikas - 10. klases 1. ieskaites mācību materiāls #10 9. tēma –…" at bounding box center [285, 141] width 570 height 283
click at [163, 52] on span "q,w,e ..." at bounding box center [163, 53] width 13 height 6
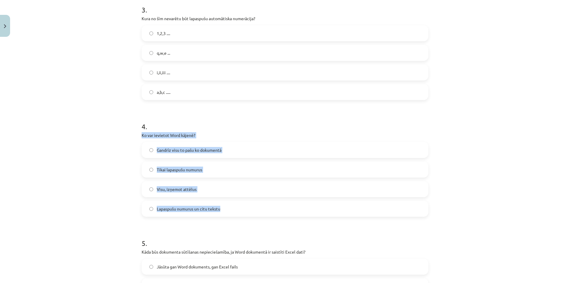
drag, startPoint x: 130, startPoint y: 137, endPoint x: 222, endPoint y: 213, distance: 120.2
click at [222, 213] on div "Mācību tēma: Datorikas - 10. klases 1. ieskaites mācību materiāls #10 9. tēma –…" at bounding box center [285, 141] width 570 height 283
copy div "Ko var ievietot Word kājenē? Gandrīz visu to pašu ko dokumentā Tikai lapaspušu …"
click at [86, 213] on div "Mācību tēma: Datorikas - 10. klases 1. ieskaites mācību materiāls #10 9. tēma –…" at bounding box center [285, 141] width 570 height 283
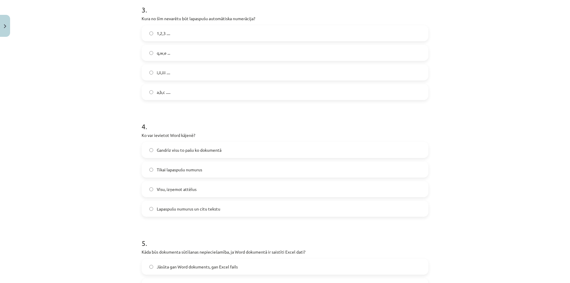
click at [169, 208] on span "Lapaspušu numurus un citu tekstu" at bounding box center [189, 209] width 64 height 6
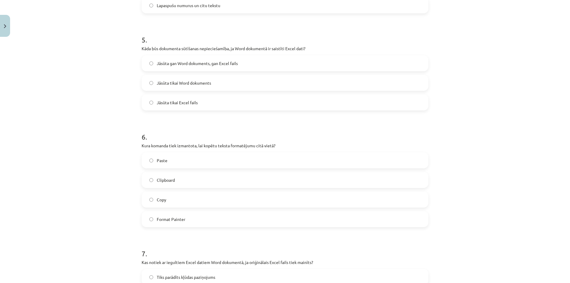
scroll to position [564, 0]
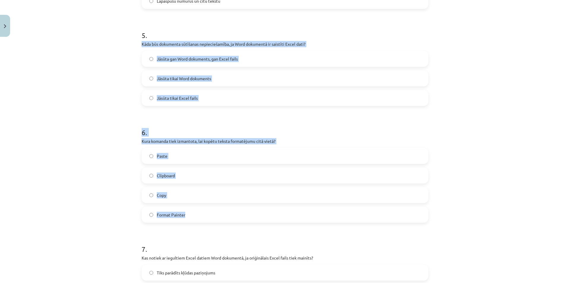
drag, startPoint x: 138, startPoint y: 41, endPoint x: 190, endPoint y: 219, distance: 185.3
copy form "Kāda būs dokumenta sūtīšanas nepieciešamība, ja Word dokumentā ir saistīti Exce…"
click at [59, 159] on div "Mācību tēma: Datorikas - 10. klases 1. ieskaites mācību materiāls #10 9. tēma –…" at bounding box center [285, 141] width 570 height 283
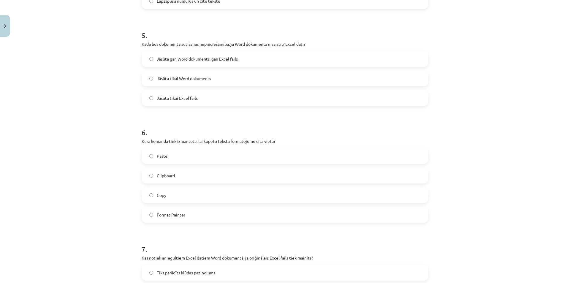
click at [185, 62] on label "Jāsūta gan Word dokuments, gan Excel fails" at bounding box center [285, 58] width 286 height 15
click at [170, 218] on span "Format Painter" at bounding box center [171, 215] width 29 height 6
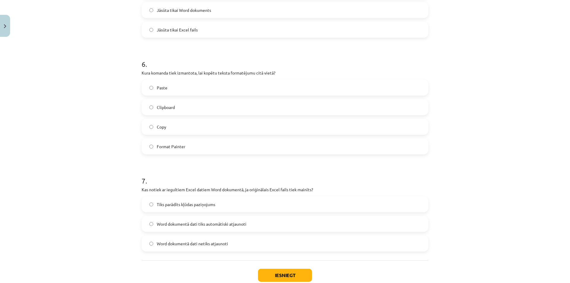
scroll to position [653, 0]
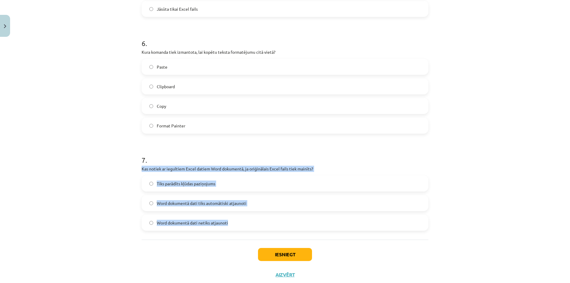
drag, startPoint x: 137, startPoint y: 166, endPoint x: 234, endPoint y: 232, distance: 117.6
copy div "Kas notiek ar iegultiem Excel datiem Word dokumentā, ja oriģinālais Excel fails…"
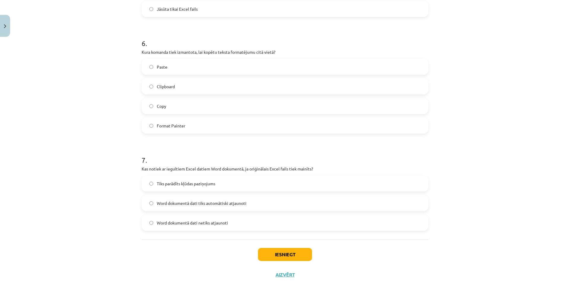
click at [63, 153] on div "Mācību tēma: Datorikas - 10. klases 1. ieskaites mācību materiāls #10 9. tēma –…" at bounding box center [285, 141] width 570 height 283
click at [189, 225] on span "Word dokumentā dati netiks atjaunoti" at bounding box center [192, 223] width 71 height 6
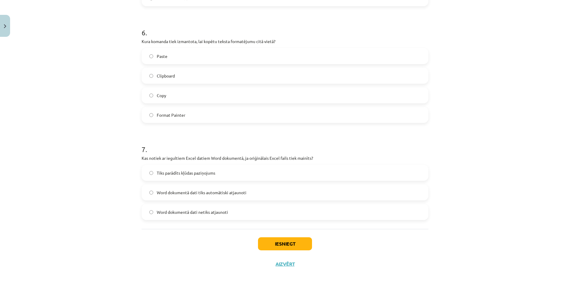
scroll to position [670, 0]
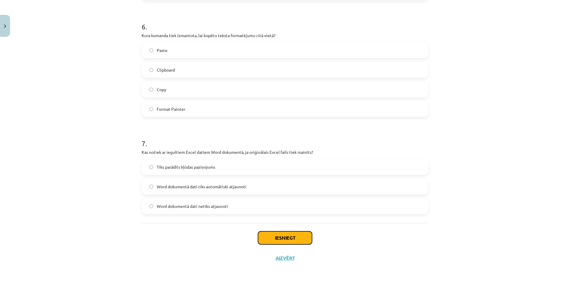
click at [287, 243] on button "Iesniegt" at bounding box center [285, 237] width 54 height 13
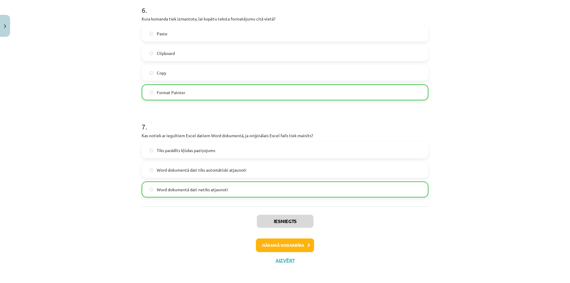
scroll to position [689, 0]
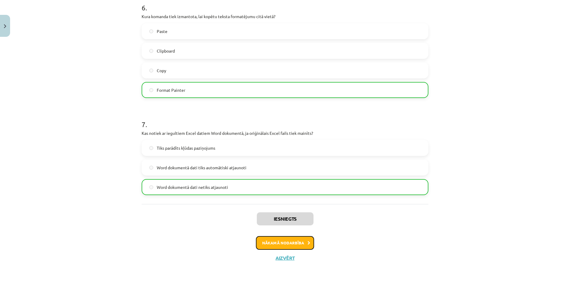
click at [261, 242] on button "Nākamā nodarbība" at bounding box center [285, 243] width 58 height 14
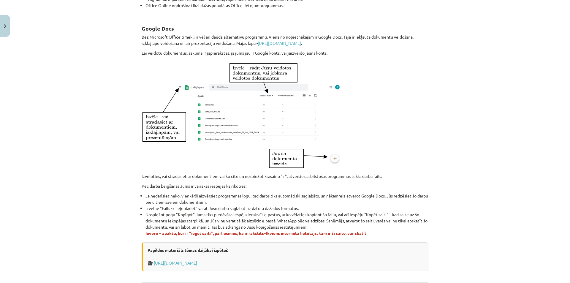
scroll to position [291, 0]
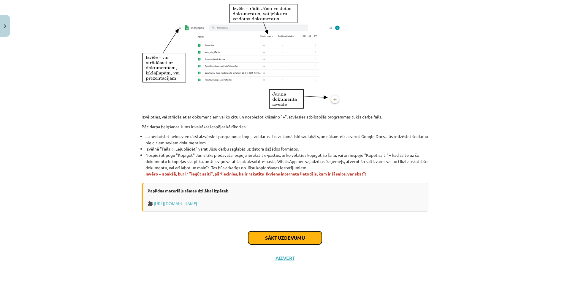
click at [265, 234] on button "Sākt uzdevumu" at bounding box center [285, 237] width 74 height 13
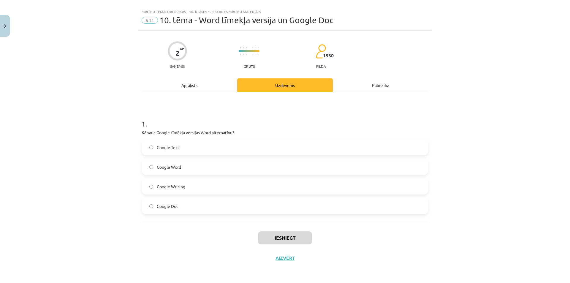
click at [191, 169] on label "Google Word" at bounding box center [285, 166] width 286 height 15
click at [277, 237] on button "Iesniegt" at bounding box center [285, 237] width 54 height 13
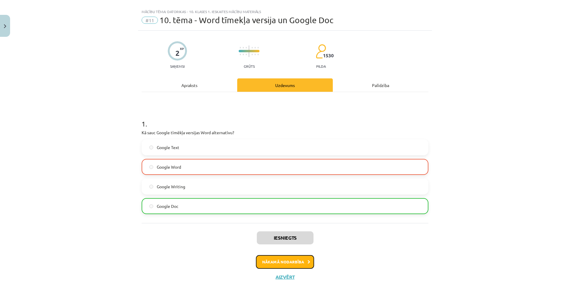
click at [289, 259] on button "Nākamā nodarbība" at bounding box center [285, 262] width 58 height 14
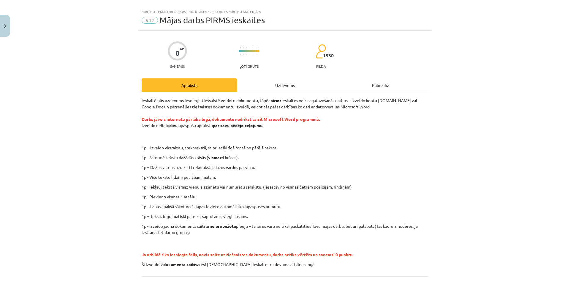
scroll to position [15, 0]
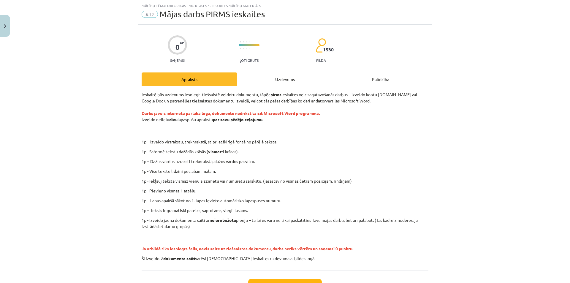
click at [283, 79] on div "Uzdevums" at bounding box center [285, 78] width 96 height 13
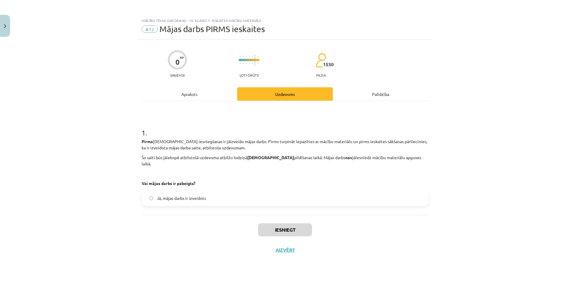
scroll to position [0, 0]
click at [199, 88] on div "Apraksts" at bounding box center [190, 93] width 96 height 13
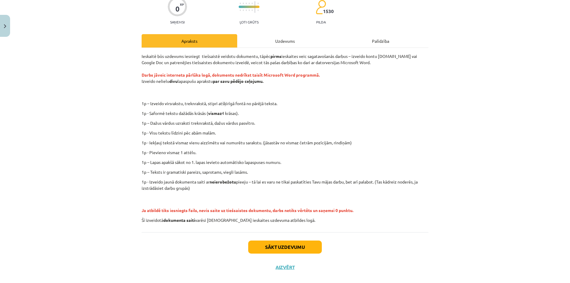
scroll to position [59, 0]
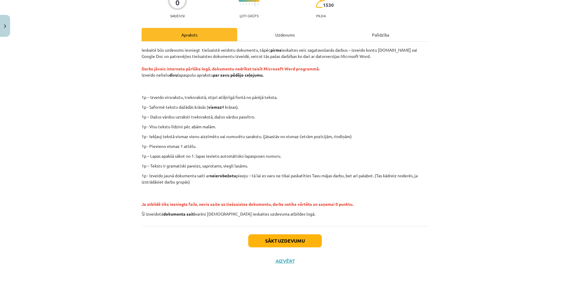
click at [134, 47] on div "Mācību tēma: Datorikas - 10. klases 1. ieskaites mācību materiāls #12 Mājas dar…" at bounding box center [285, 141] width 570 height 283
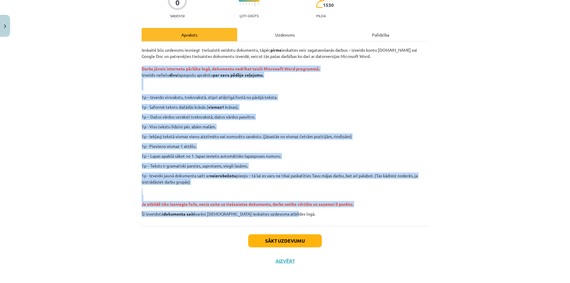
drag, startPoint x: 135, startPoint y: 69, endPoint x: 289, endPoint y: 216, distance: 213.6
click at [289, 216] on div "Mācību tēma: Datorikas - 10. klases 1. ieskaites mācību materiāls #12 Mājas dar…" at bounding box center [285, 141] width 570 height 283
copy div "Lorem ipsumd sitametco adipisc elit, seddoeius temporin utlabo Etdolorem Aliq e…"
click at [387, 129] on p "1p - Visu tekstu līdzini pēc abām malām." at bounding box center [285, 127] width 287 height 6
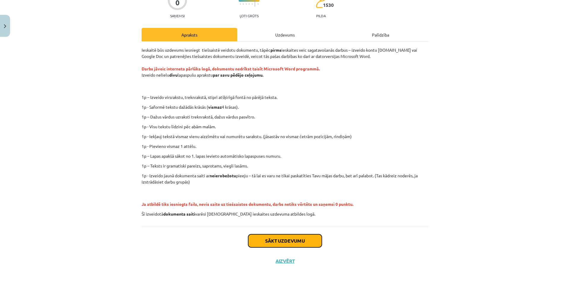
click at [284, 243] on button "Sākt uzdevumu" at bounding box center [285, 240] width 74 height 13
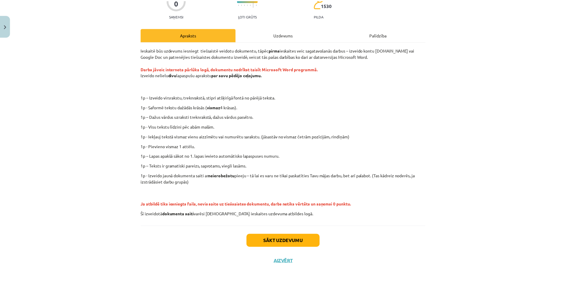
scroll to position [0, 0]
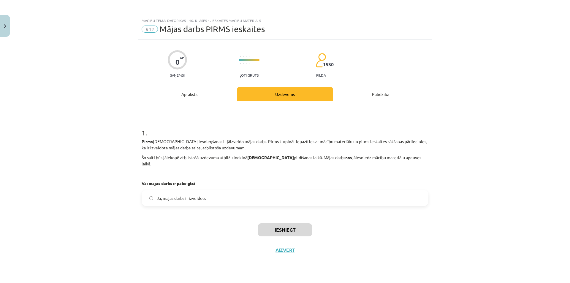
drag, startPoint x: 179, startPoint y: 229, endPoint x: 286, endPoint y: 224, distance: 106.7
click at [181, 228] on div "Iesniegt Aizvērt" at bounding box center [285, 236] width 287 height 42
click at [86, 107] on div "Mācību tēma: Datorikas - 10. klases 1. ieskaites mācību materiāls #12 Mājas dar…" at bounding box center [285, 141] width 570 height 283
click at [294, 247] on button "Aizvērt" at bounding box center [285, 250] width 23 height 6
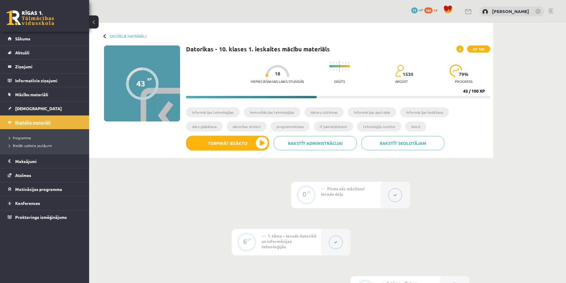
click at [41, 120] on link "Digitālie materiāli" at bounding box center [45, 122] width 74 height 14
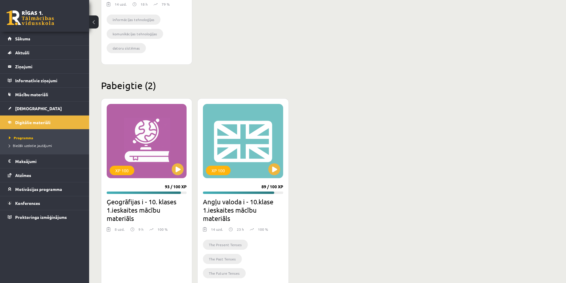
scroll to position [297, 0]
